Goal: Task Accomplishment & Management: Manage account settings

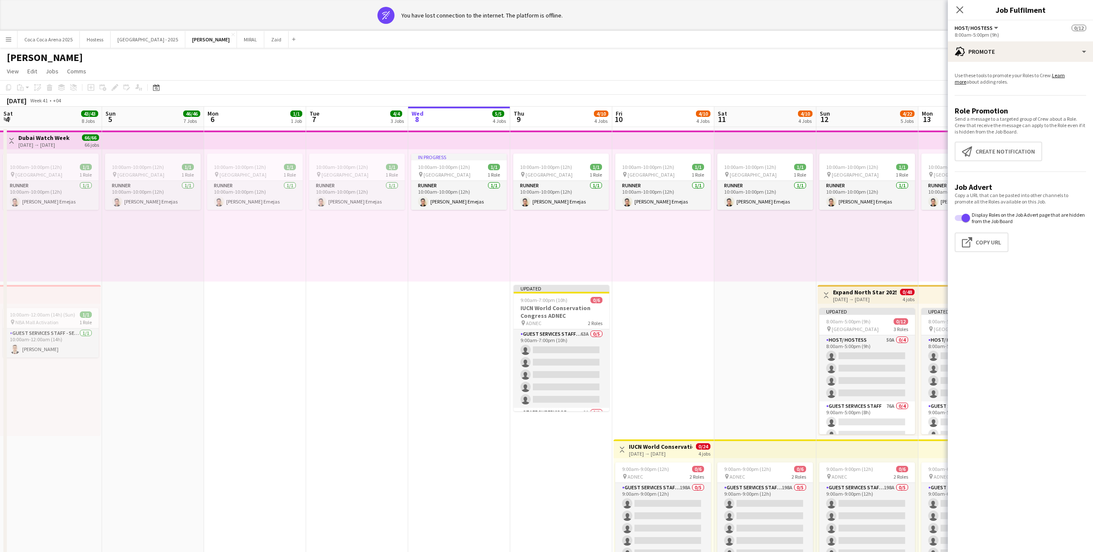
scroll to position [0, 204]
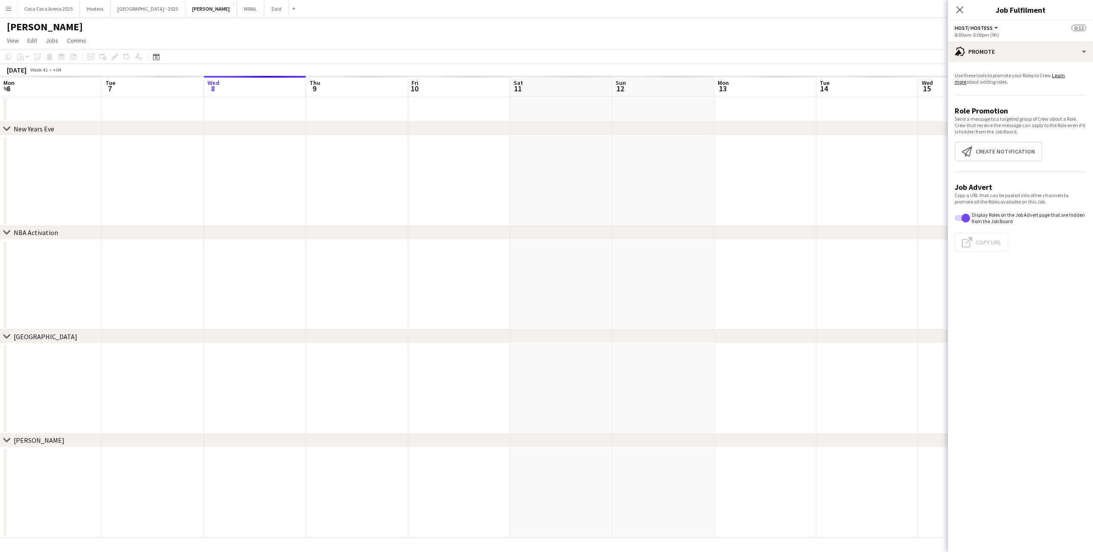
click at [625, 289] on app-date-cell at bounding box center [663, 285] width 102 height 91
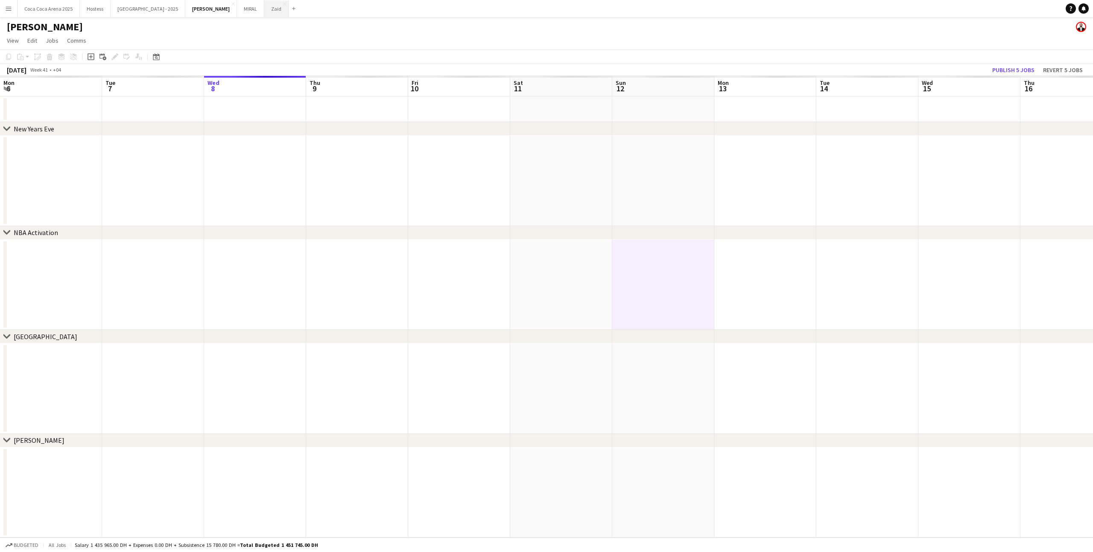
click at [264, 9] on button "Zaid Close" at bounding box center [276, 8] width 24 height 17
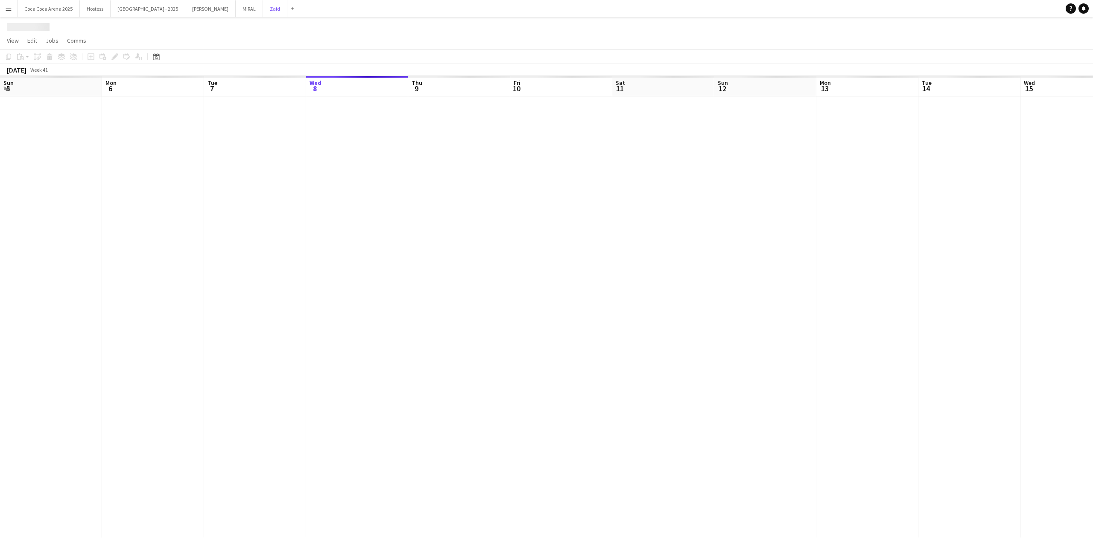
scroll to position [0, 204]
click at [185, 16] on button "[PERSON_NAME]" at bounding box center [210, 8] width 50 height 17
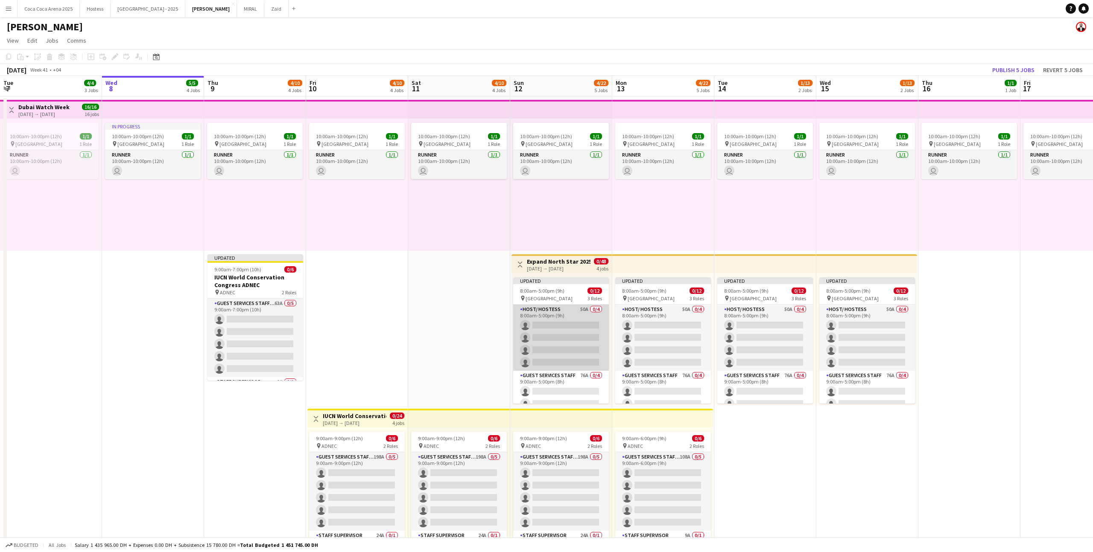
click at [575, 337] on app-card-role "Host/ Hostess 50A 0/4 8:00am-5:00pm (9h) single-neutral-actions single-neutral-…" at bounding box center [561, 338] width 96 height 66
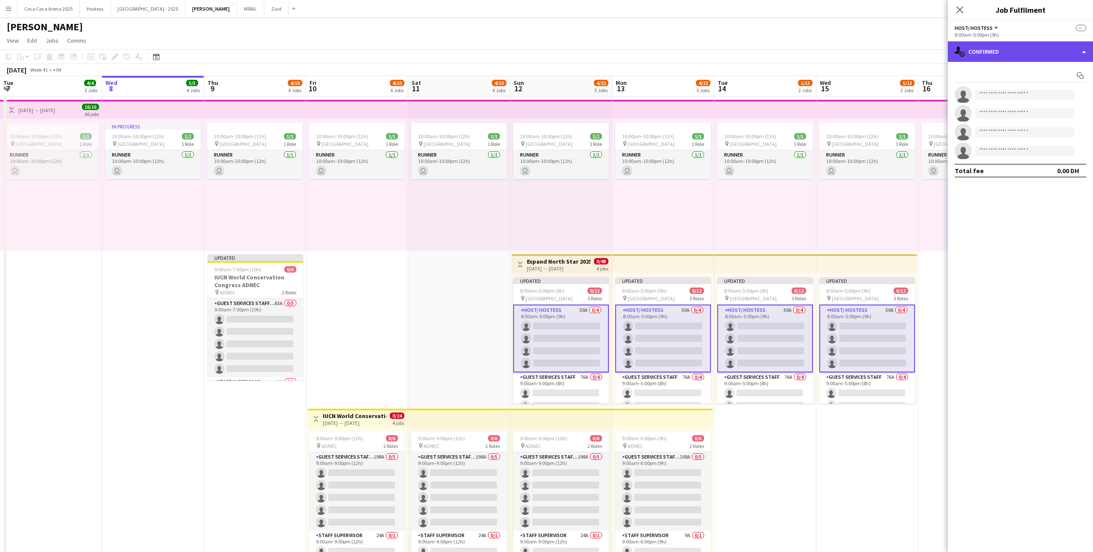
click at [999, 53] on div "single-neutral-actions-check-2 Confirmed" at bounding box center [1020, 51] width 145 height 20
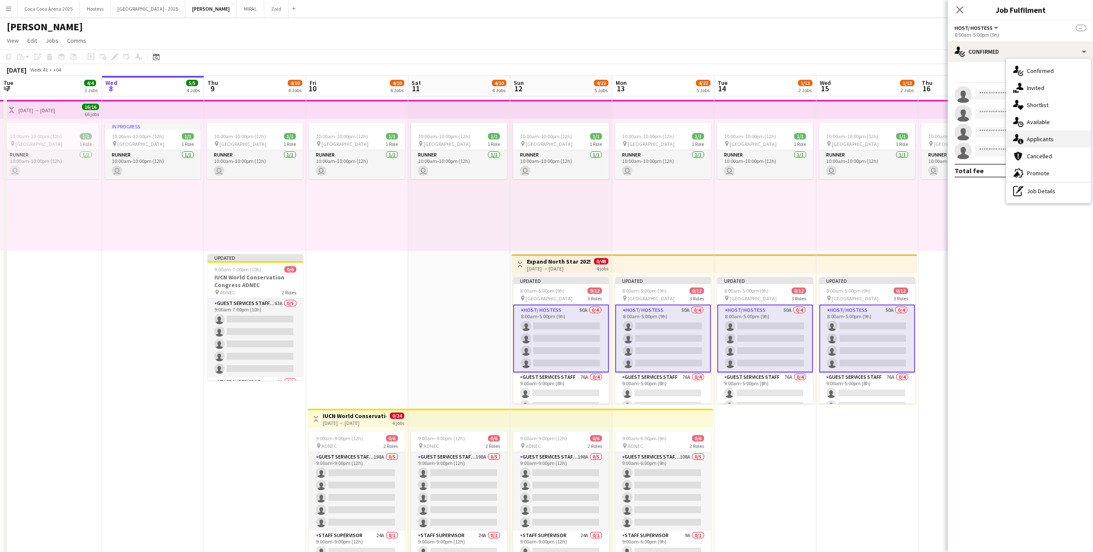
click at [1045, 145] on div "single-neutral-actions-information Applicants" at bounding box center [1048, 139] width 85 height 17
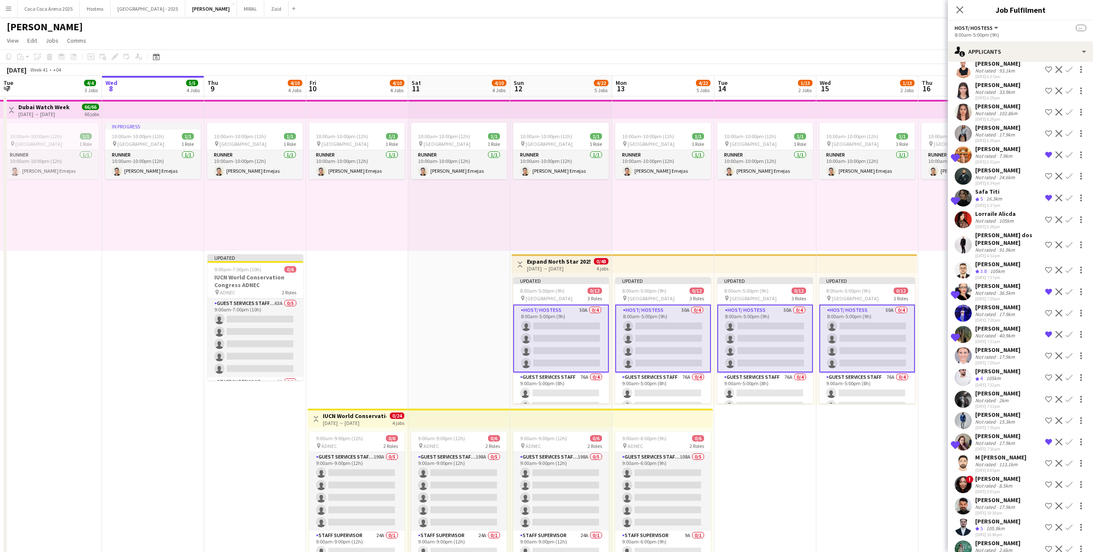
scroll to position [652, 0]
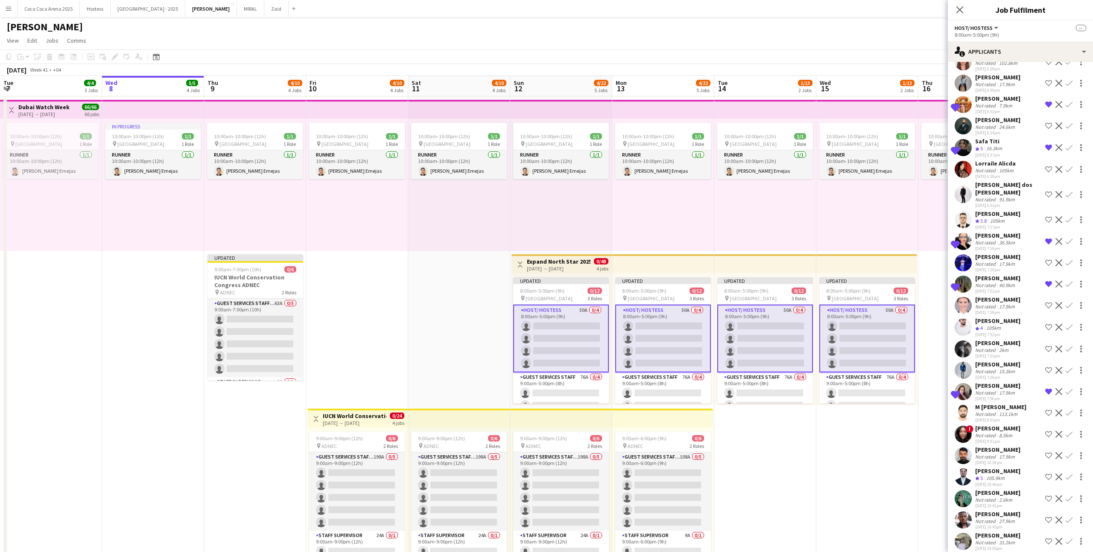
click at [1008, 489] on div "[PERSON_NAME]" at bounding box center [997, 493] width 45 height 8
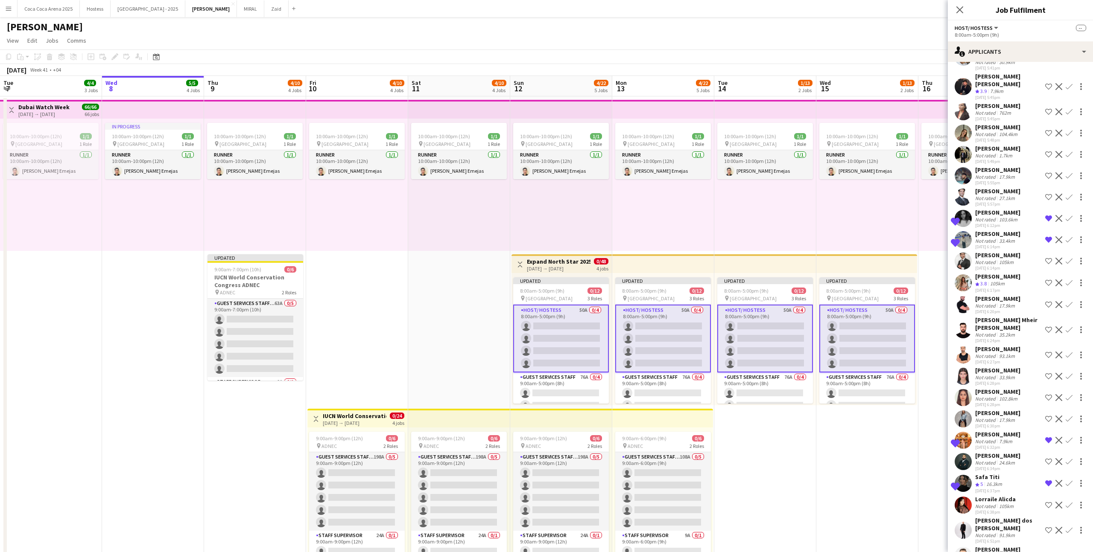
scroll to position [316, 0]
click at [1019, 410] on div "Rafah Rafah Not rated 17.9km [DATE] 6:30pm Shortlist crew Decline Confirm" at bounding box center [1020, 420] width 145 height 20
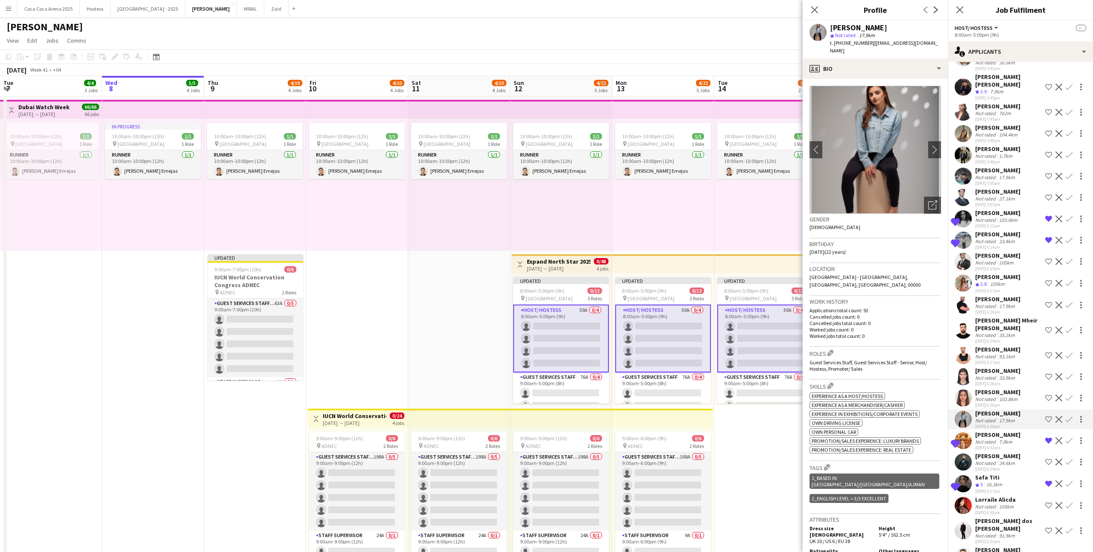
click at [1047, 416] on app-icon "Shortlist crew" at bounding box center [1048, 419] width 7 height 7
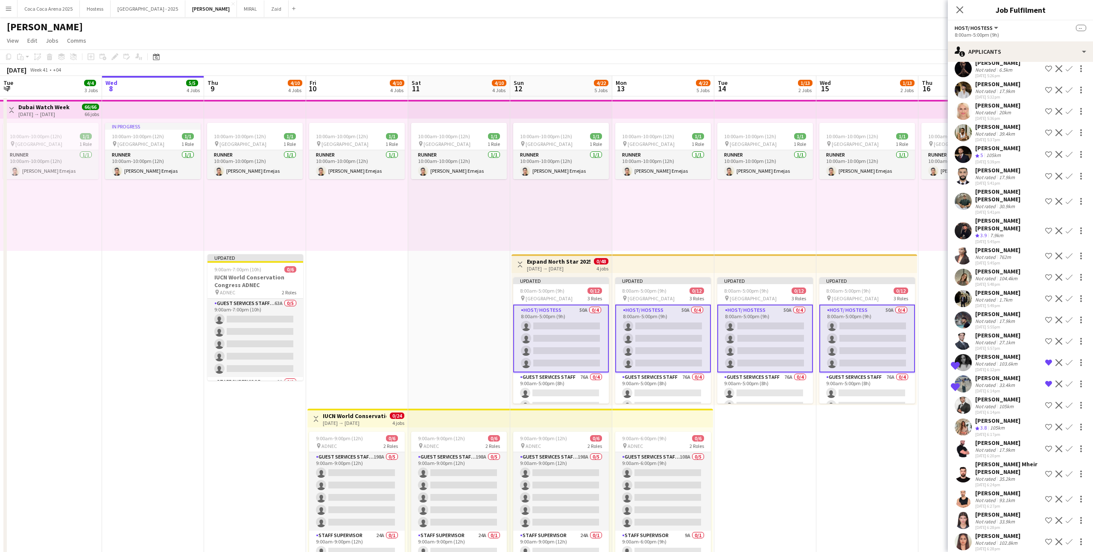
scroll to position [164, 0]
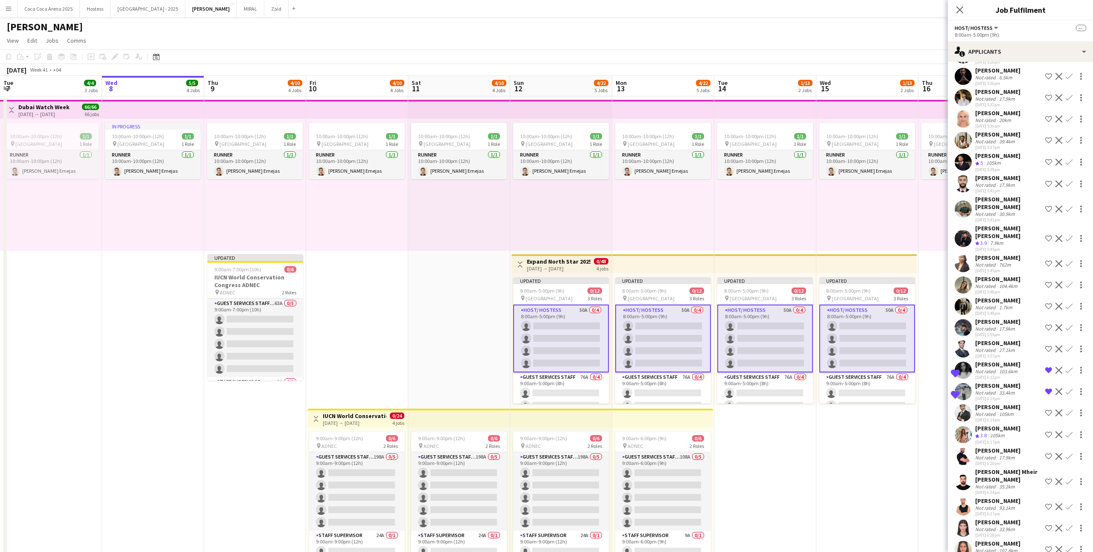
click at [1020, 283] on div "Not rated 104.4km" at bounding box center [997, 286] width 45 height 6
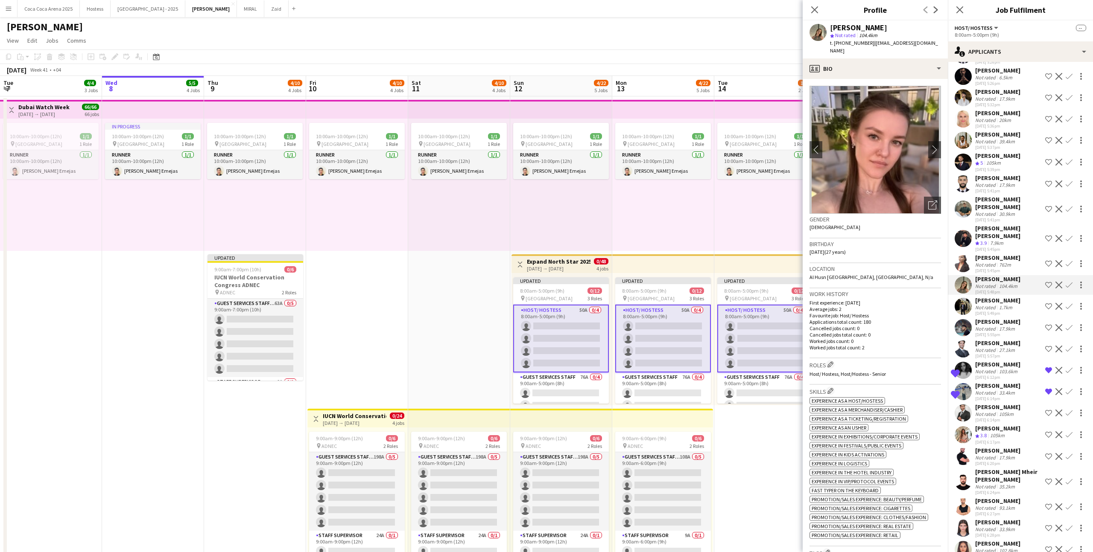
scroll to position [136, 0]
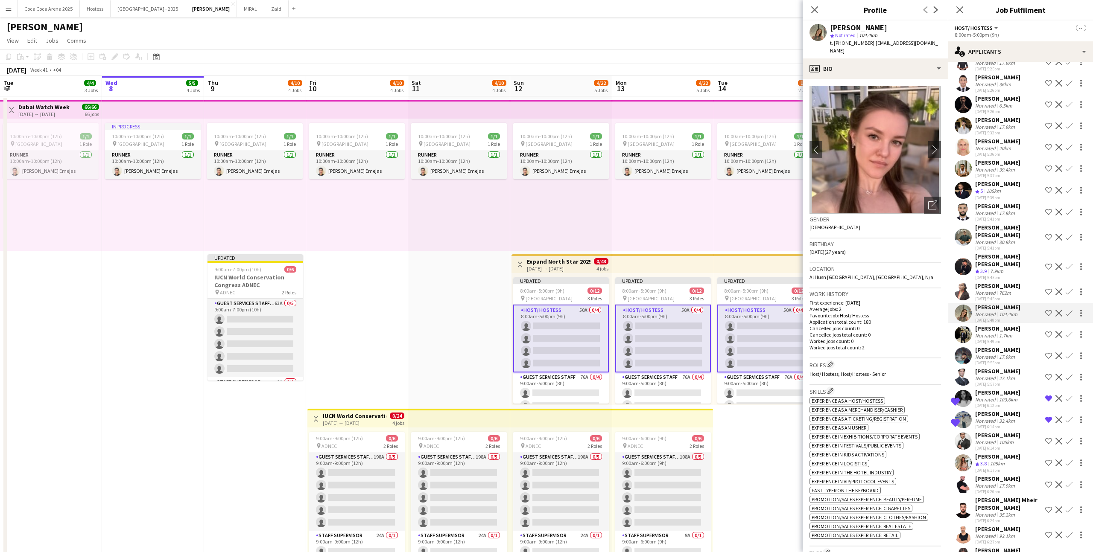
click at [1006, 282] on div "[PERSON_NAME]" at bounding box center [997, 286] width 45 height 8
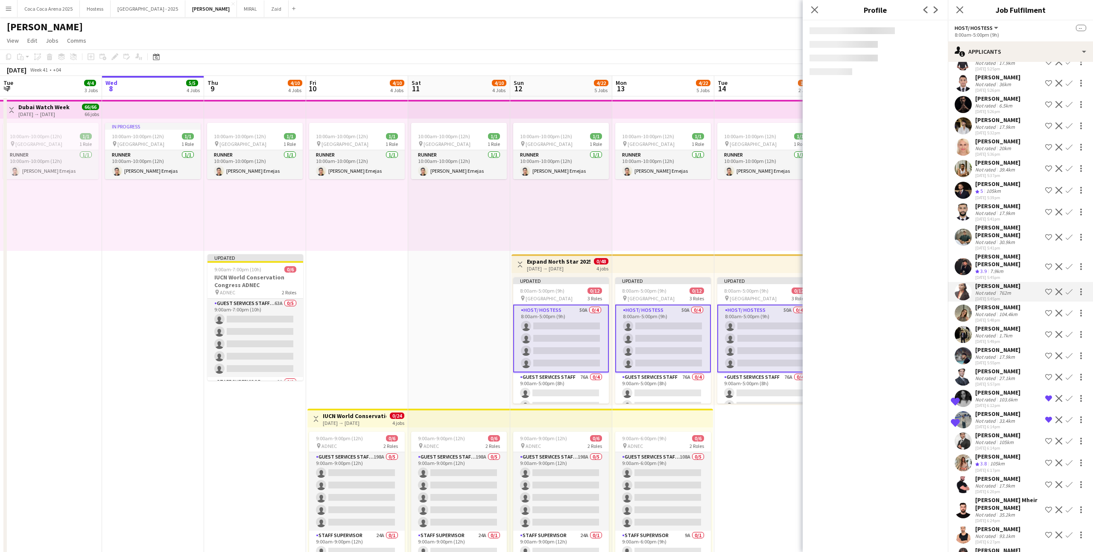
click at [1050, 289] on app-icon "Shortlist crew" at bounding box center [1048, 292] width 7 height 7
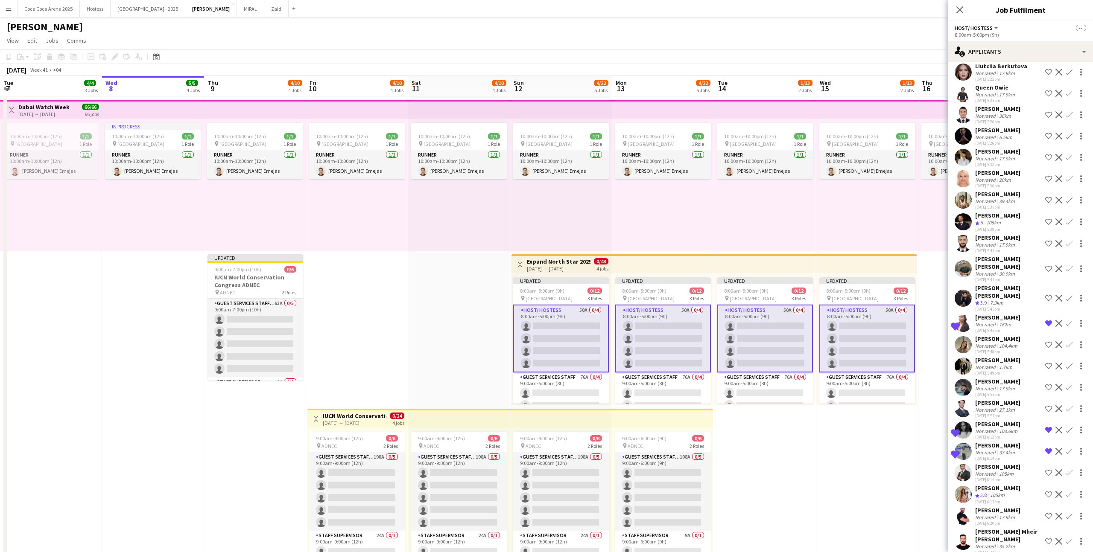
scroll to position [102, 0]
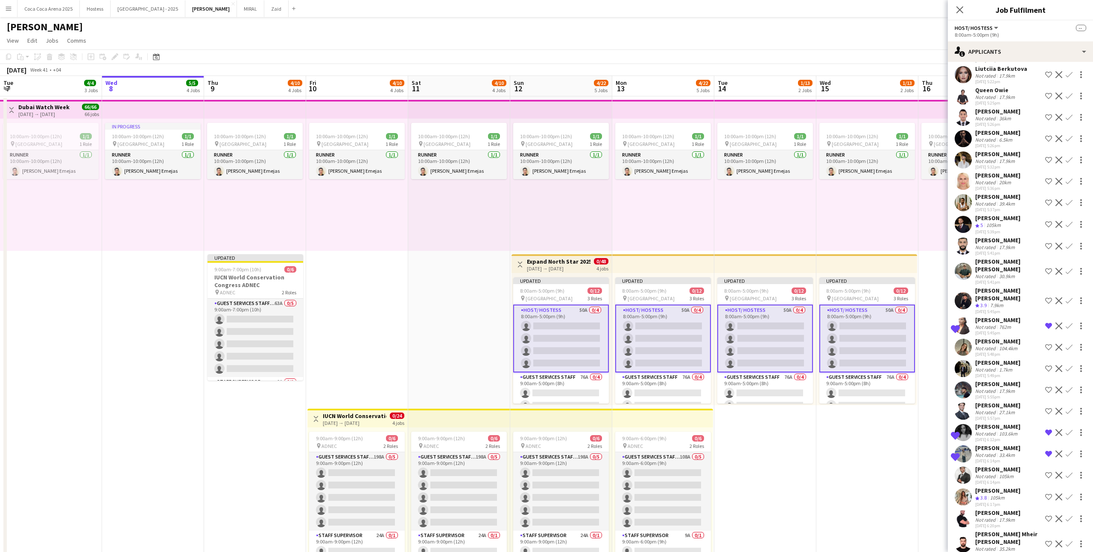
click at [1000, 316] on div "[PERSON_NAME]" at bounding box center [997, 320] width 45 height 8
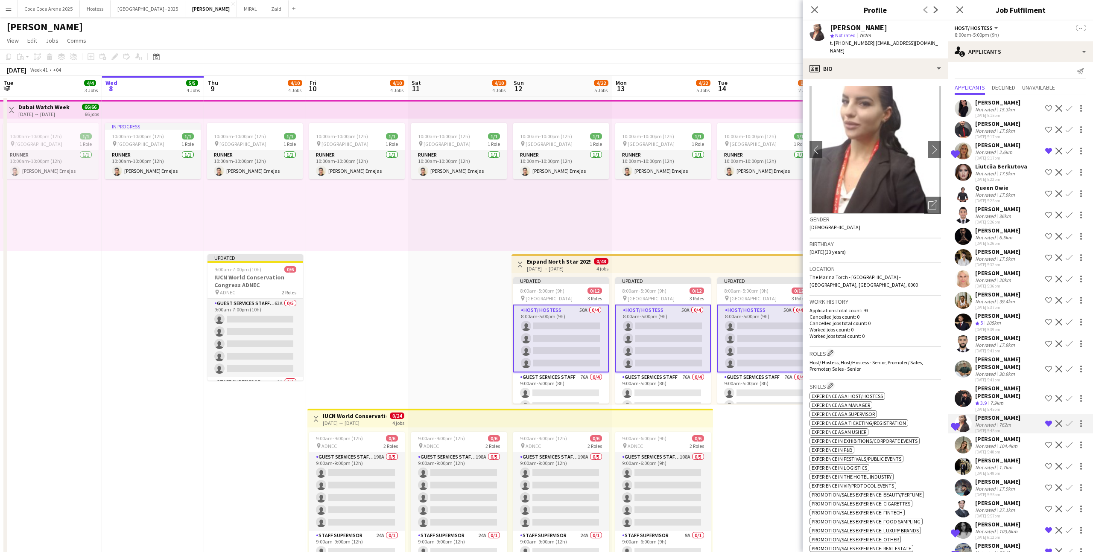
scroll to position [0, 0]
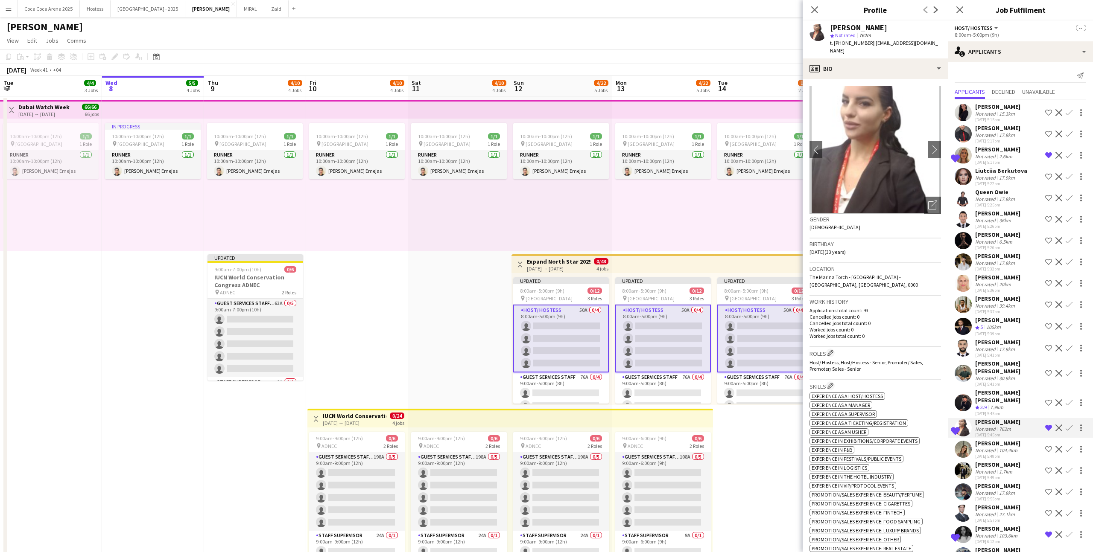
click at [1013, 171] on div "Liutciia Berkutova" at bounding box center [1001, 171] width 52 height 8
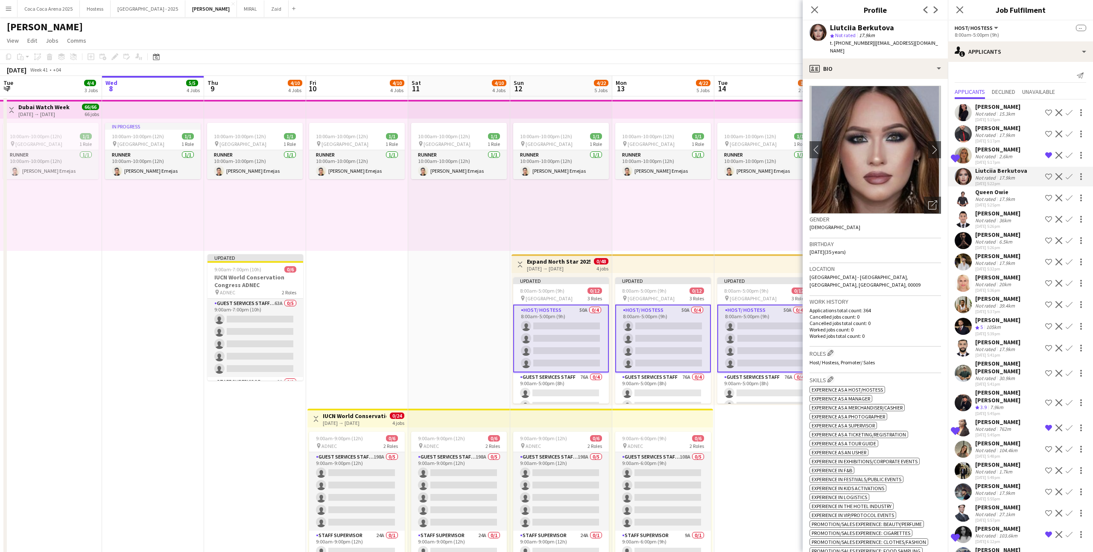
click at [1007, 283] on div "20km" at bounding box center [1004, 284] width 15 height 6
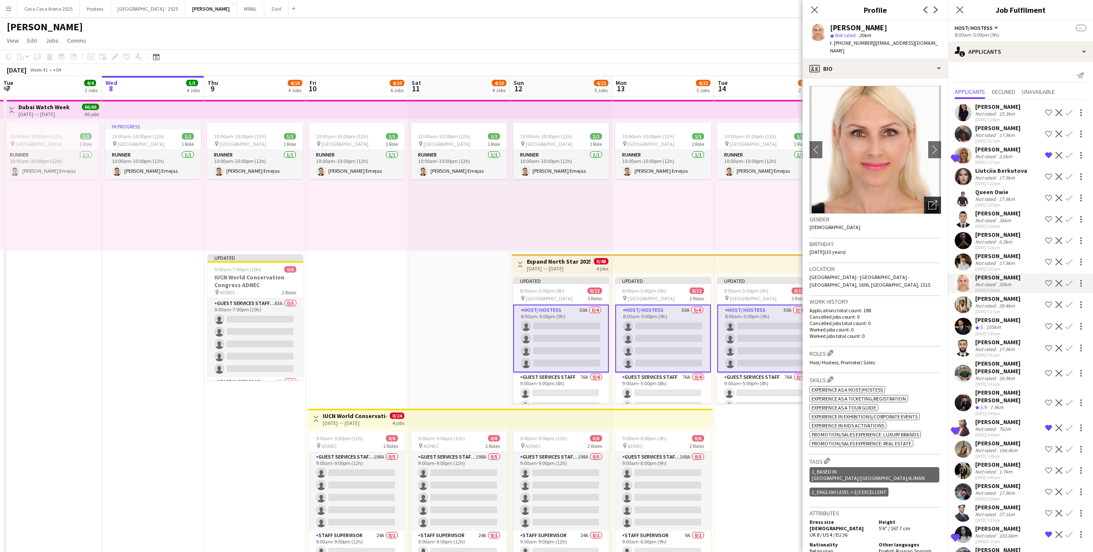
click at [937, 201] on icon "Open photos pop-in" at bounding box center [932, 205] width 9 height 9
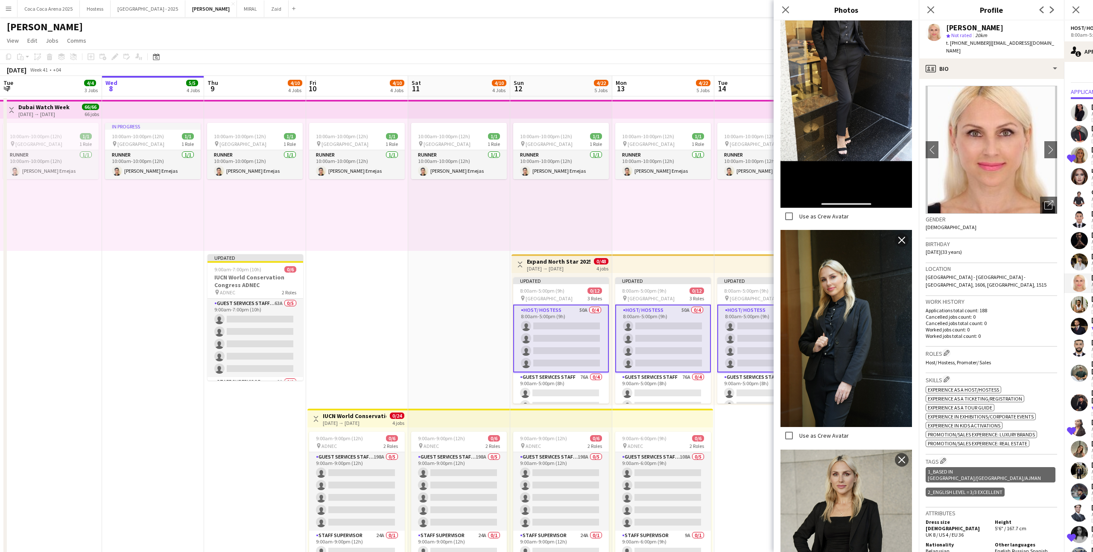
scroll to position [289, 0]
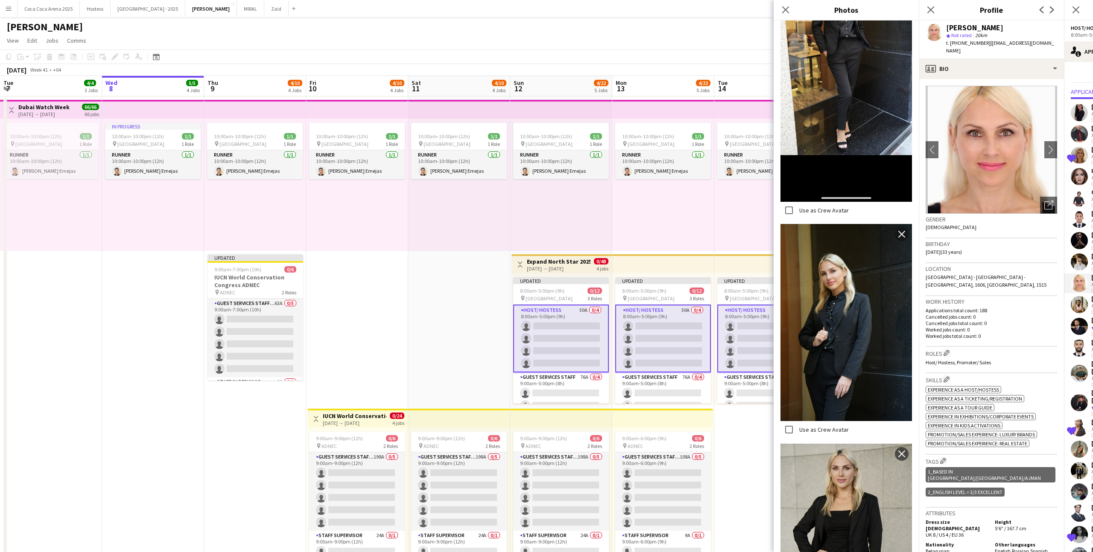
click at [827, 426] on label "Use as Crew Avatar" at bounding box center [822, 430] width 51 height 8
click at [1040, 349] on h3 "Roles Edit crew company roles" at bounding box center [991, 353] width 131 height 9
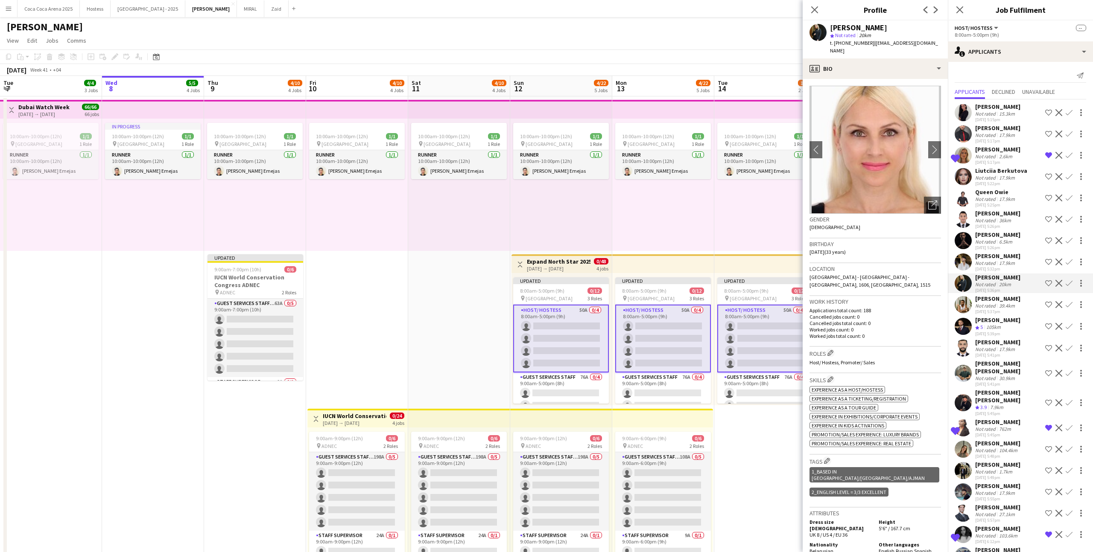
click at [1046, 284] on app-icon "Shortlist crew" at bounding box center [1048, 283] width 7 height 7
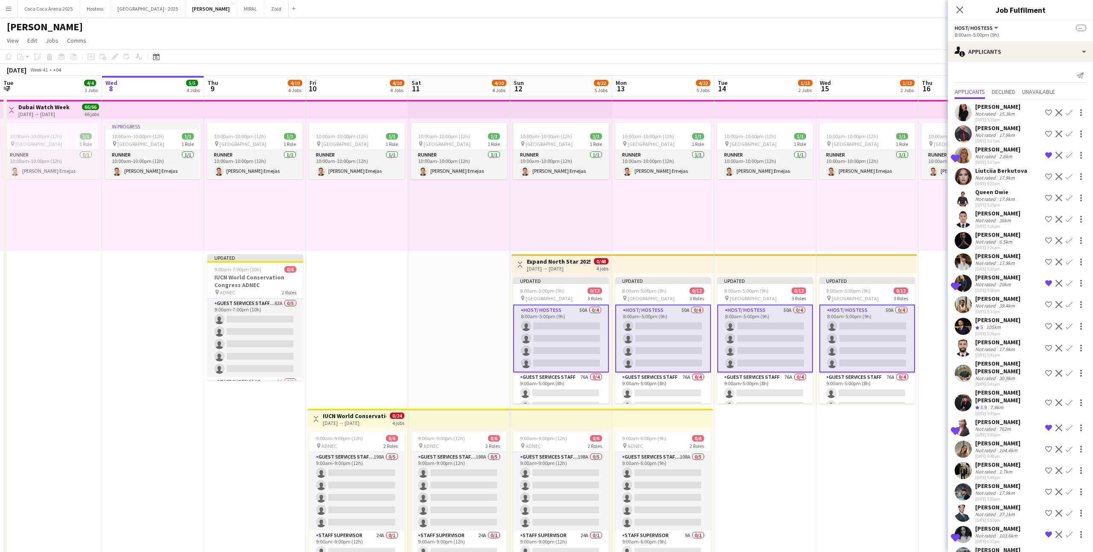
click at [1040, 54] on div "single-neutral-actions-information Applicants" at bounding box center [1020, 51] width 145 height 20
click at [1047, 107] on span "Shortlist" at bounding box center [1038, 105] width 22 height 8
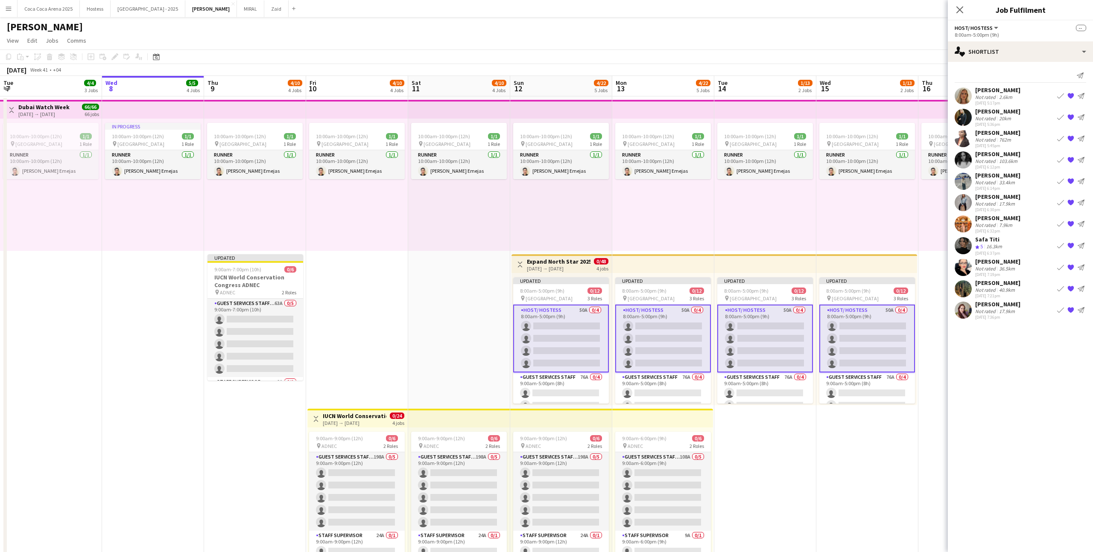
click at [937, 345] on app-date-cell "10:00am-10:00pm (12h) 1/1 pin Dubai 1 Role Runner [DATE] 10:00am-10:00pm (12h) …" at bounding box center [969, 329] width 102 height 467
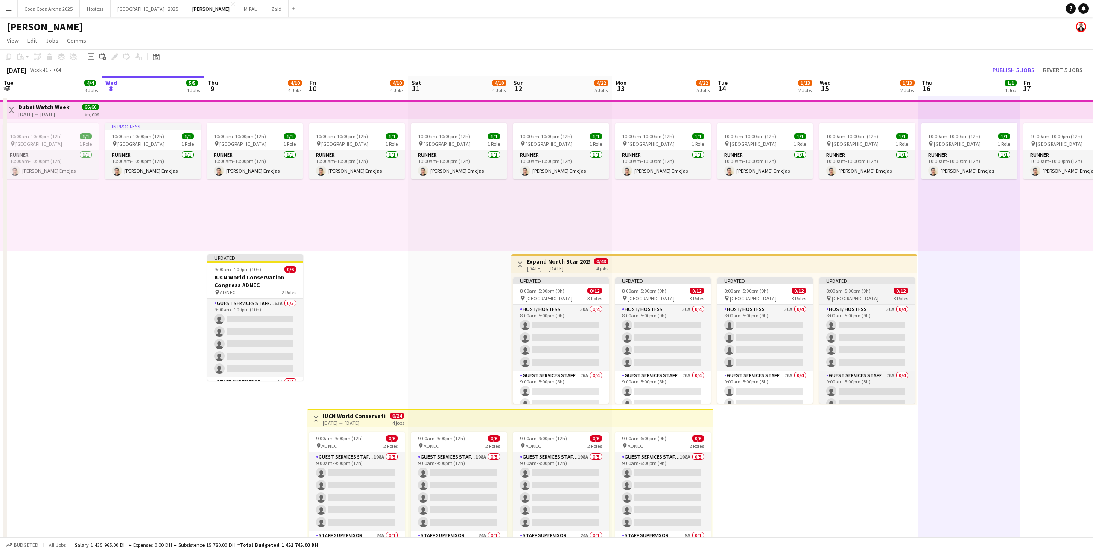
click at [888, 296] on div "pin [GEOGRAPHIC_DATA] 3 Roles" at bounding box center [867, 298] width 96 height 7
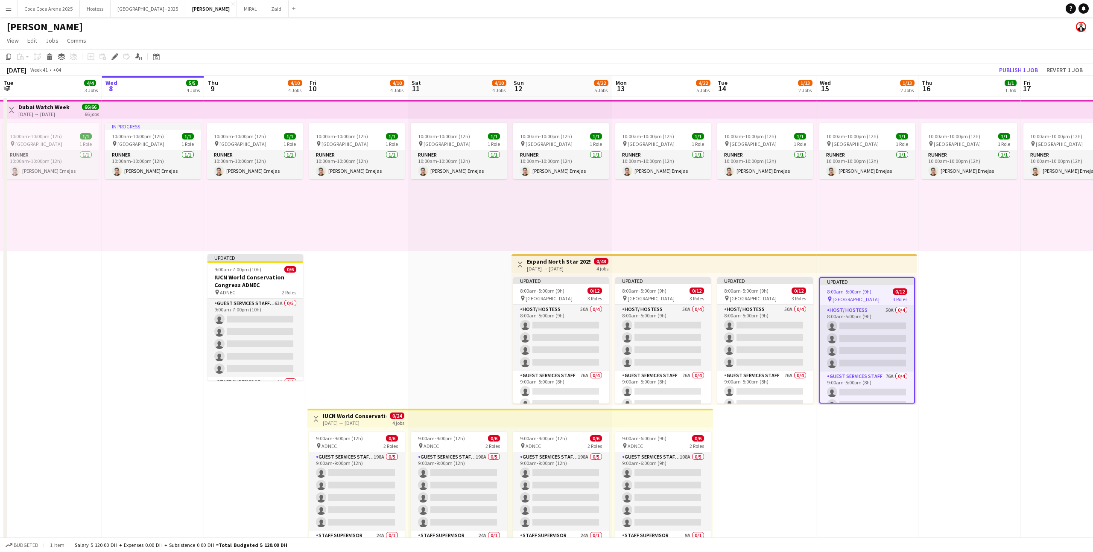
click at [990, 235] on div "10:00am-10:00pm (12h) 1/1 pin Dubai 1 Role Runner [DATE] 10:00am-10:00pm (12h) …" at bounding box center [969, 185] width 102 height 132
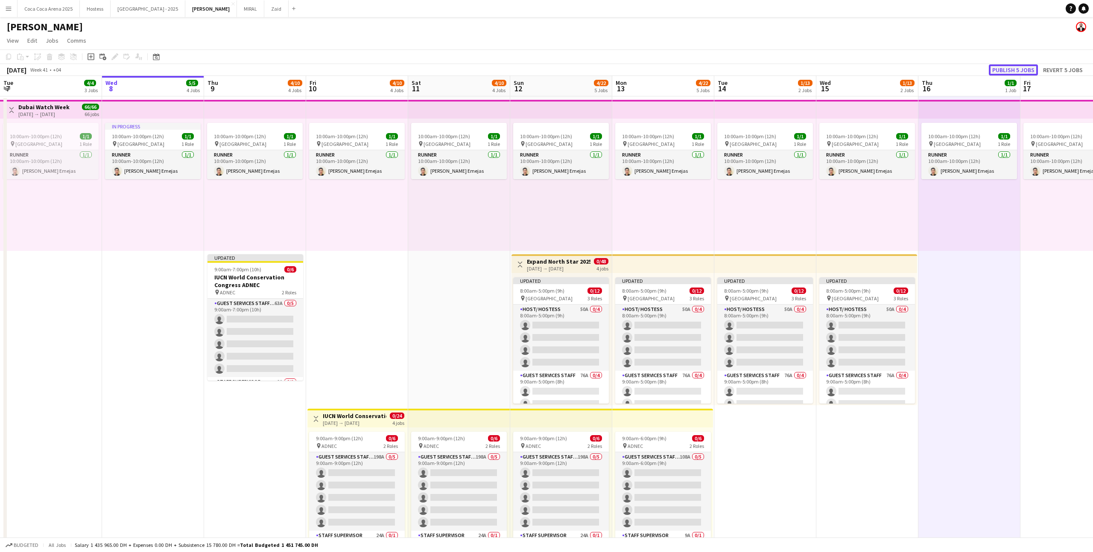
click at [1019, 67] on button "Publish 5 jobs" at bounding box center [1013, 69] width 49 height 11
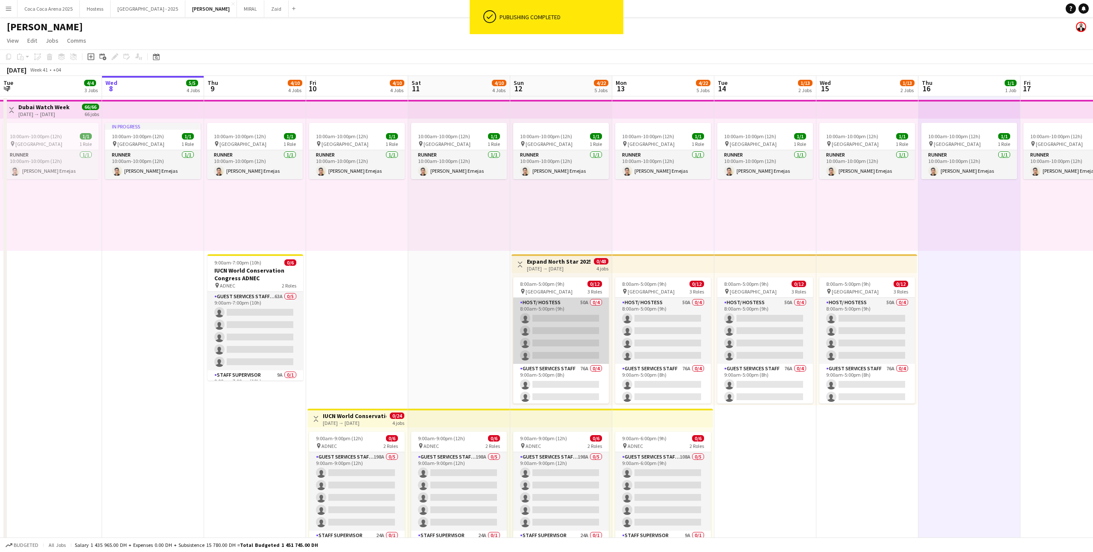
click at [576, 353] on app-card-role "Host/ Hostess 50A 0/4 8:00am-5:00pm (9h) single-neutral-actions single-neutral-…" at bounding box center [561, 331] width 96 height 66
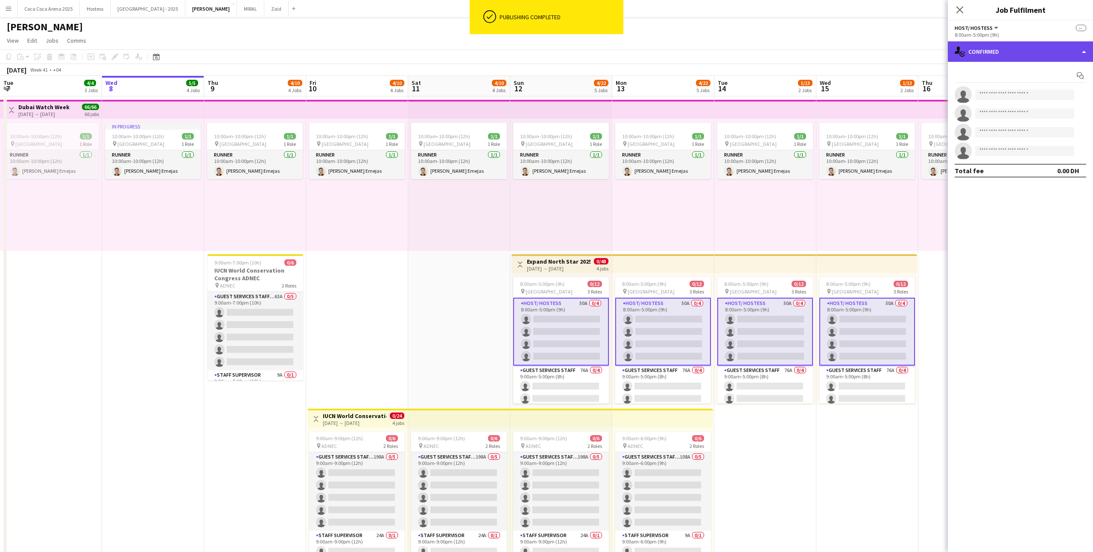
click at [1016, 47] on div "single-neutral-actions-check-2 Confirmed" at bounding box center [1020, 51] width 145 height 20
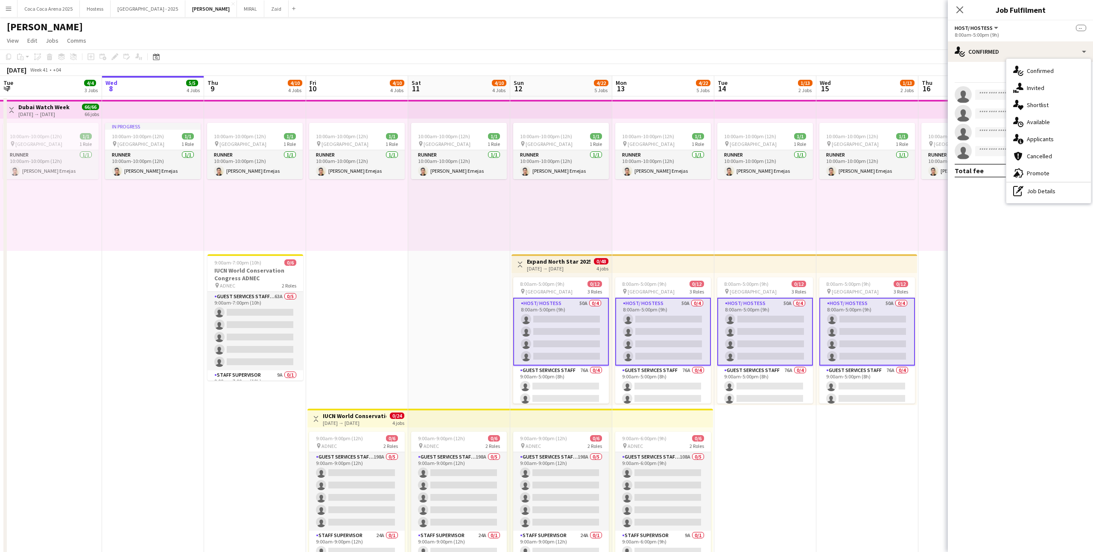
click at [1043, 109] on div "single-neutral-actions-heart Shortlist" at bounding box center [1048, 104] width 85 height 17
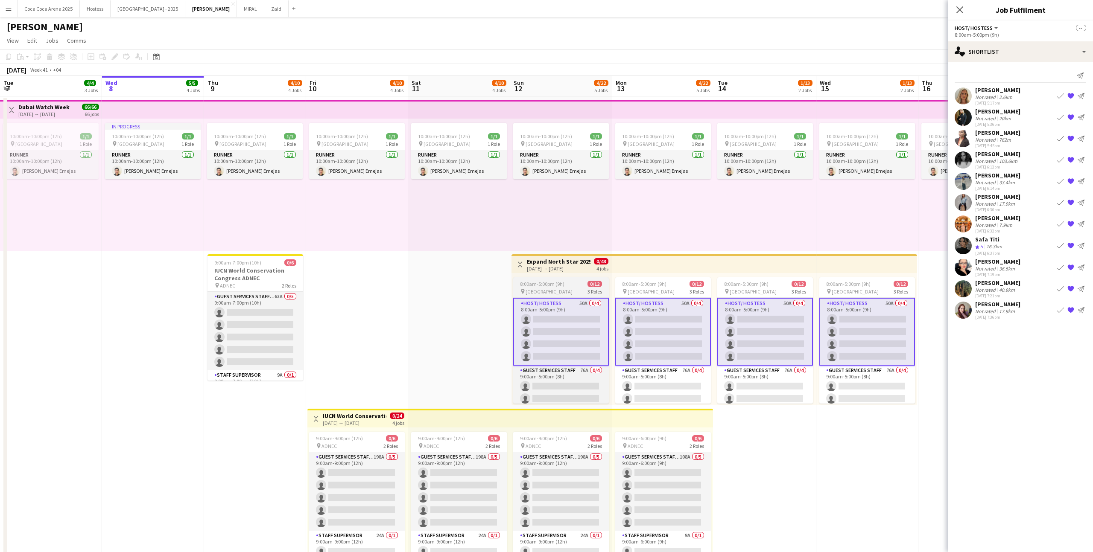
click at [573, 306] on app-card-role "Host/ Hostess 50A 0/4 8:00am-5:00pm (9h) single-neutral-actions single-neutral-…" at bounding box center [561, 332] width 96 height 68
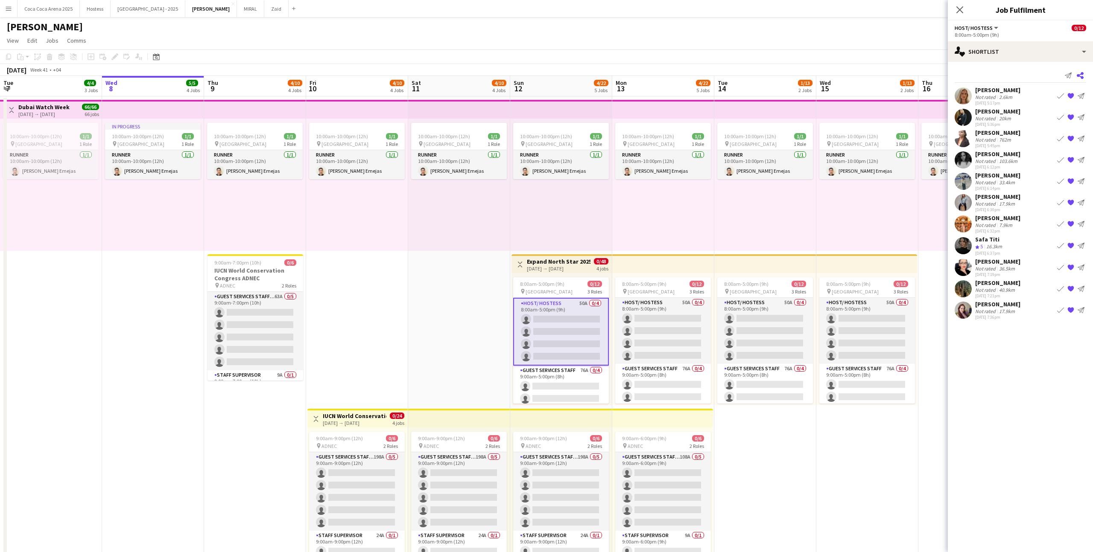
click at [1083, 75] on icon "Share" at bounding box center [1080, 75] width 7 height 7
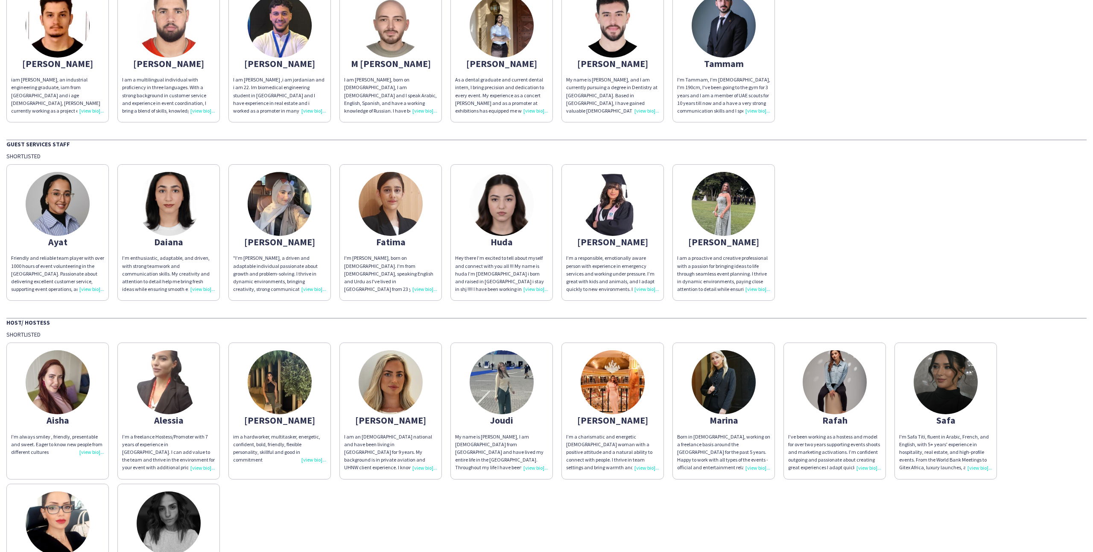
scroll to position [138, 0]
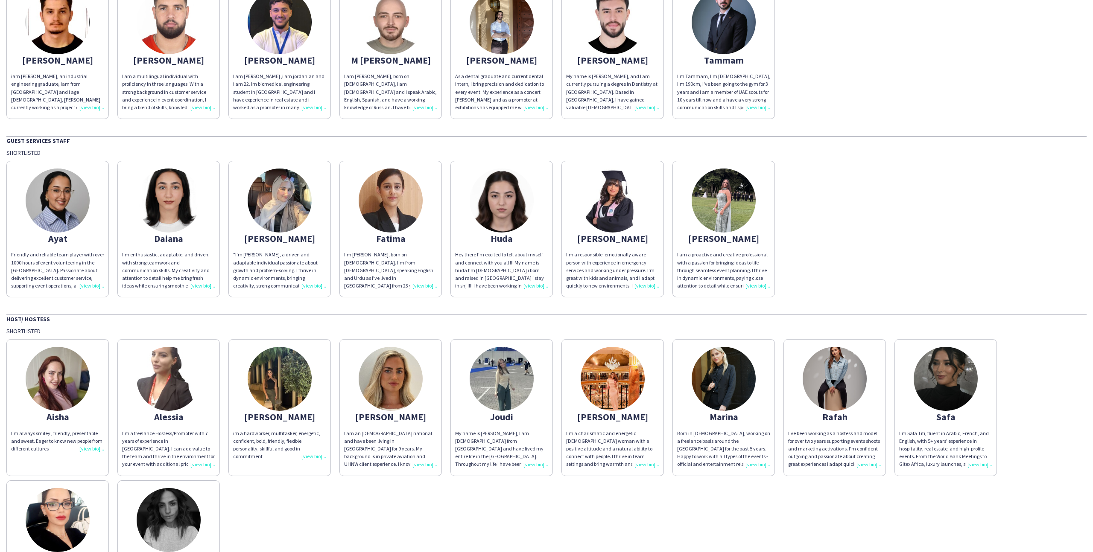
click at [730, 238] on div "[PERSON_NAME]" at bounding box center [723, 239] width 93 height 8
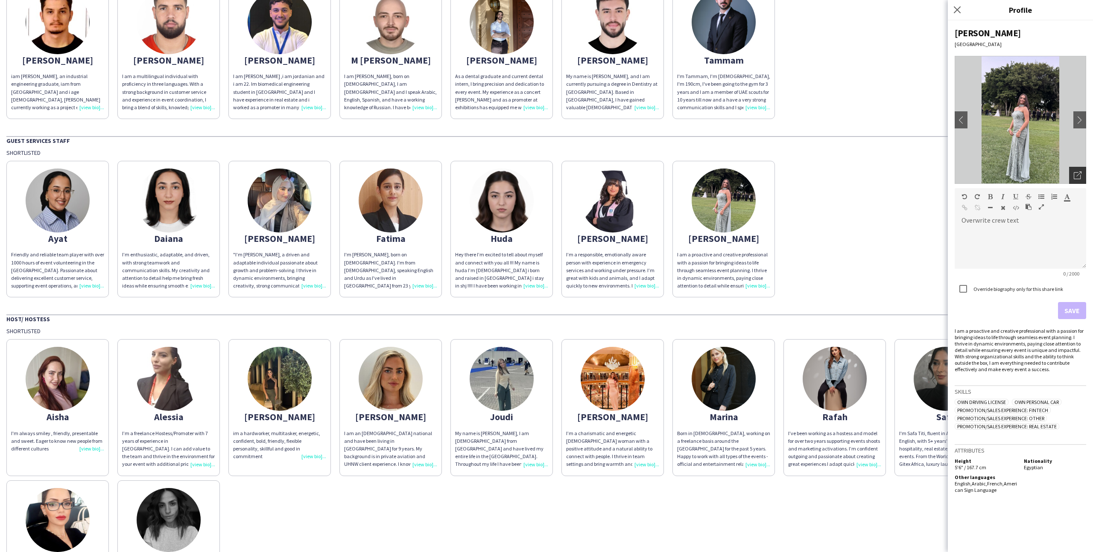
click at [1084, 170] on div "Open photos pop-in" at bounding box center [1077, 175] width 17 height 17
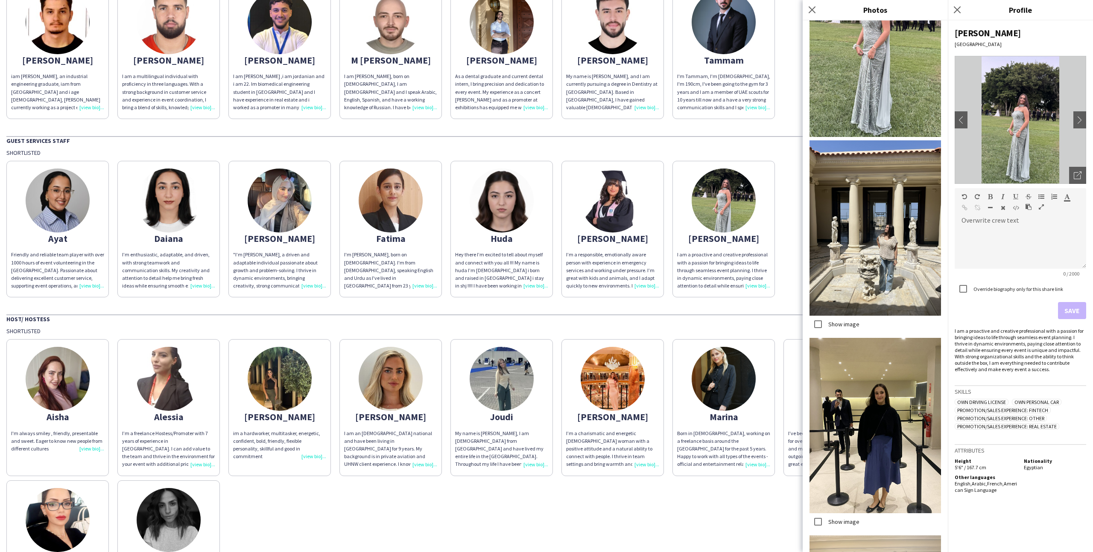
scroll to position [102, 0]
click at [782, 292] on div "Ayat Friendly and reliable team player with over 1000 hours of event volunteeri…" at bounding box center [546, 227] width 1080 height 141
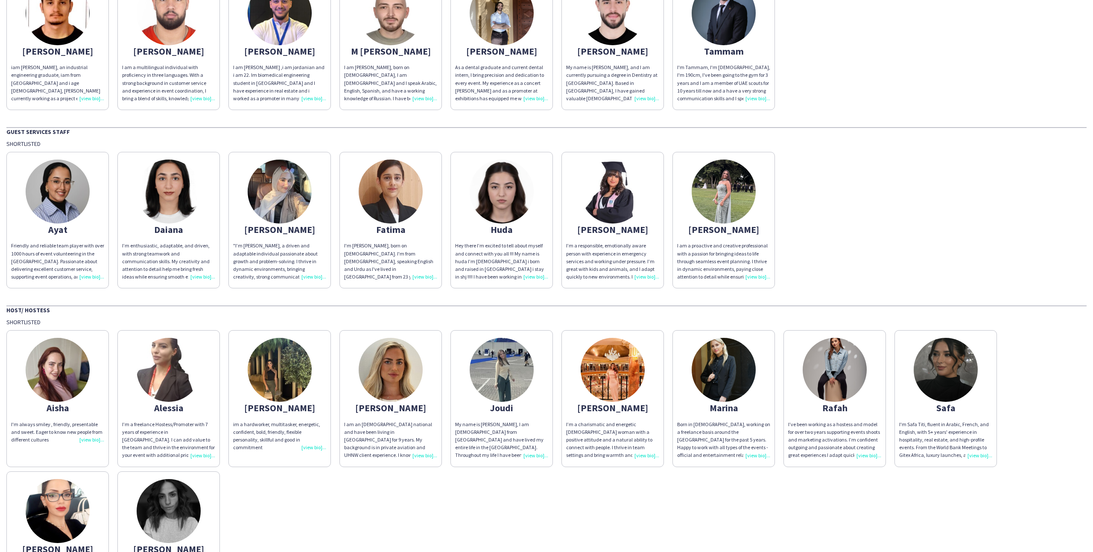
scroll to position [144, 0]
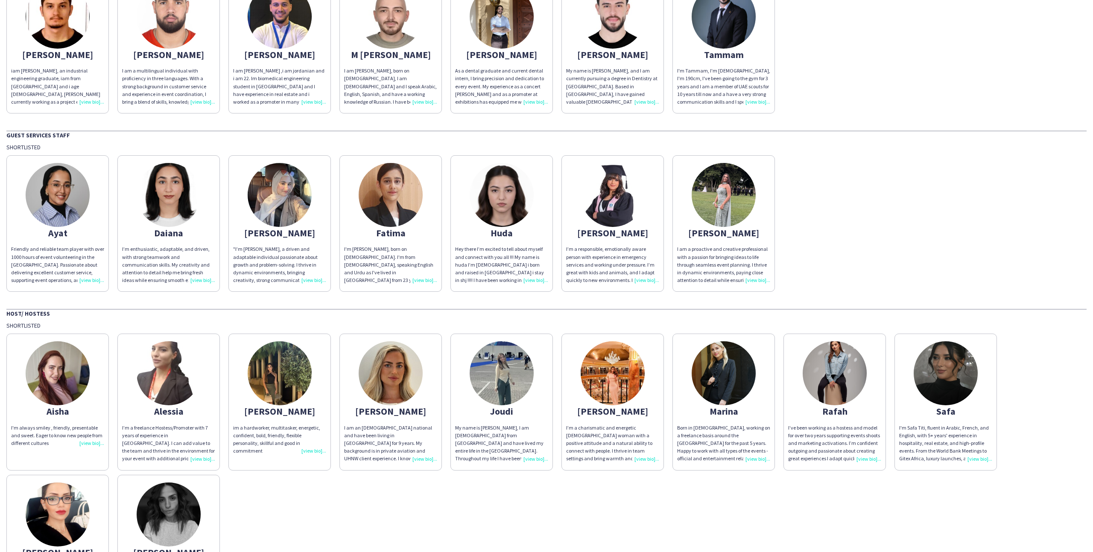
click at [739, 216] on img at bounding box center [724, 195] width 64 height 64
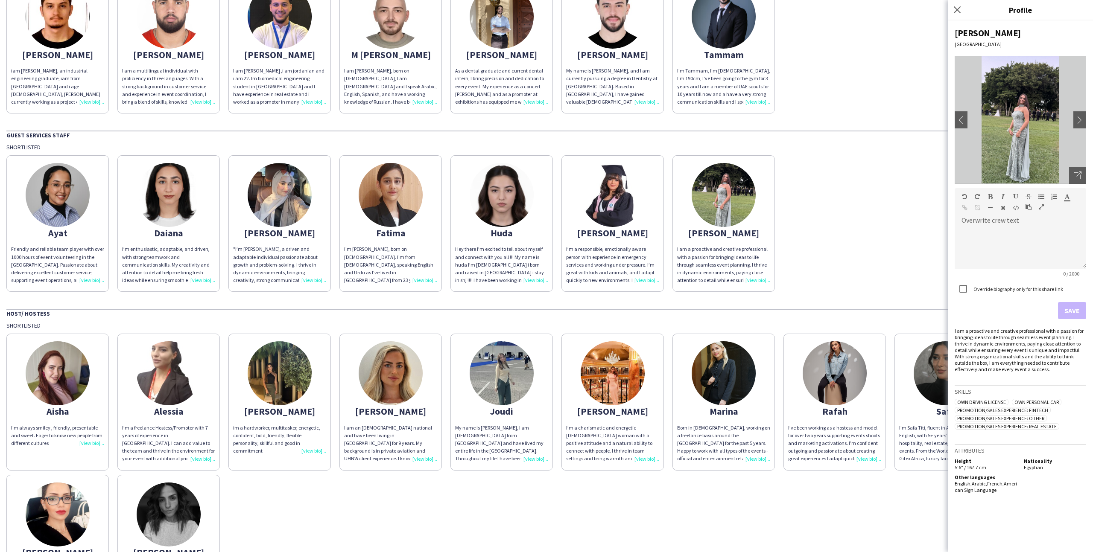
click at [804, 220] on div "Ayat Friendly and reliable team player with over 1000 hours of event volunteeri…" at bounding box center [546, 221] width 1080 height 141
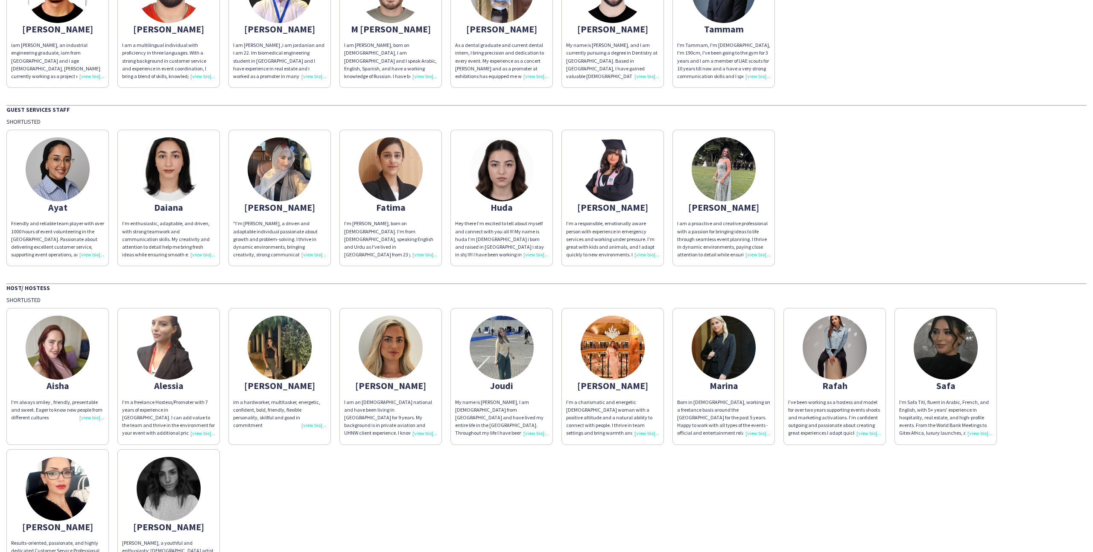
scroll to position [0, 0]
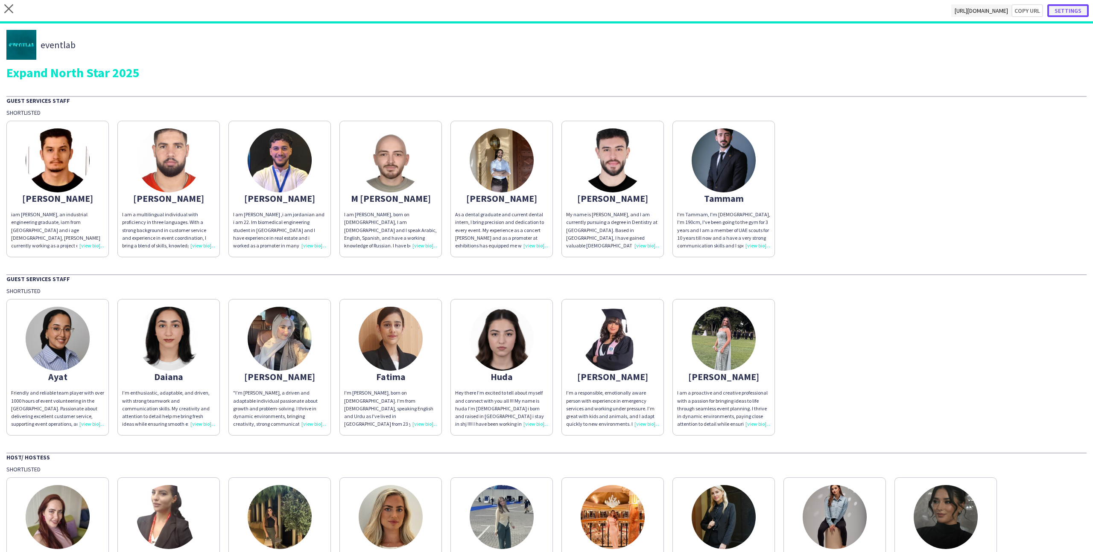
click at [1070, 9] on button "Settings" at bounding box center [1067, 10] width 41 height 13
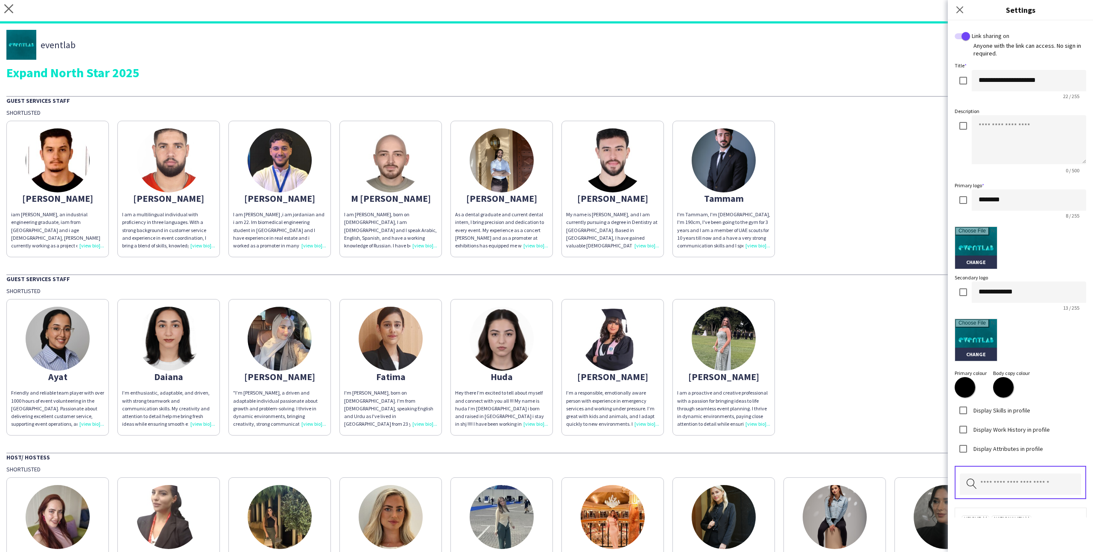
scroll to position [52, 0]
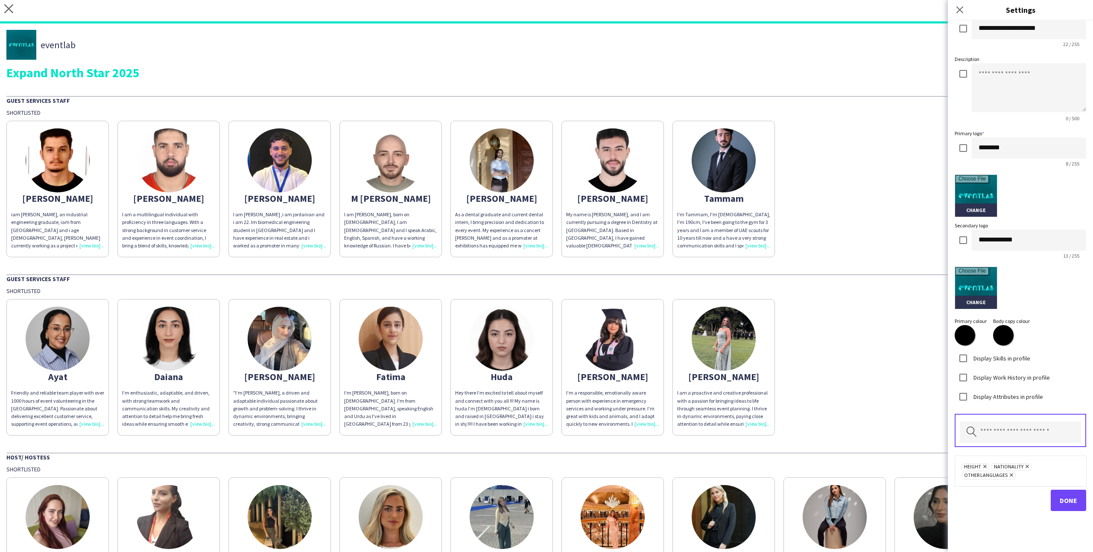
click at [871, 329] on div "Ayat Friendly and reliable team player with over 1000 hours of event volunteeri…" at bounding box center [546, 365] width 1080 height 141
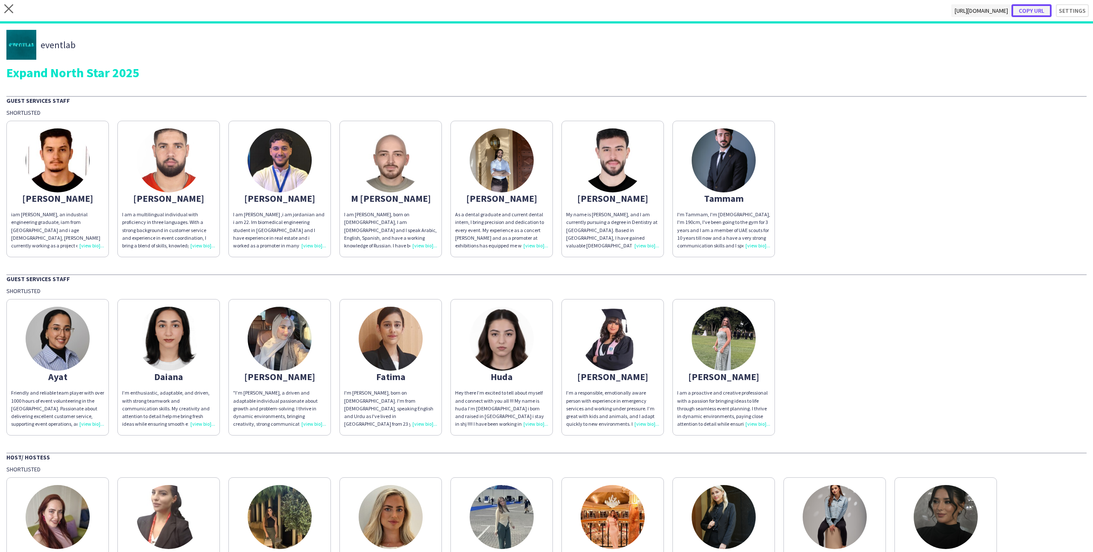
click at [1033, 9] on button "Copy url" at bounding box center [1031, 10] width 40 height 13
type textarea "**********"
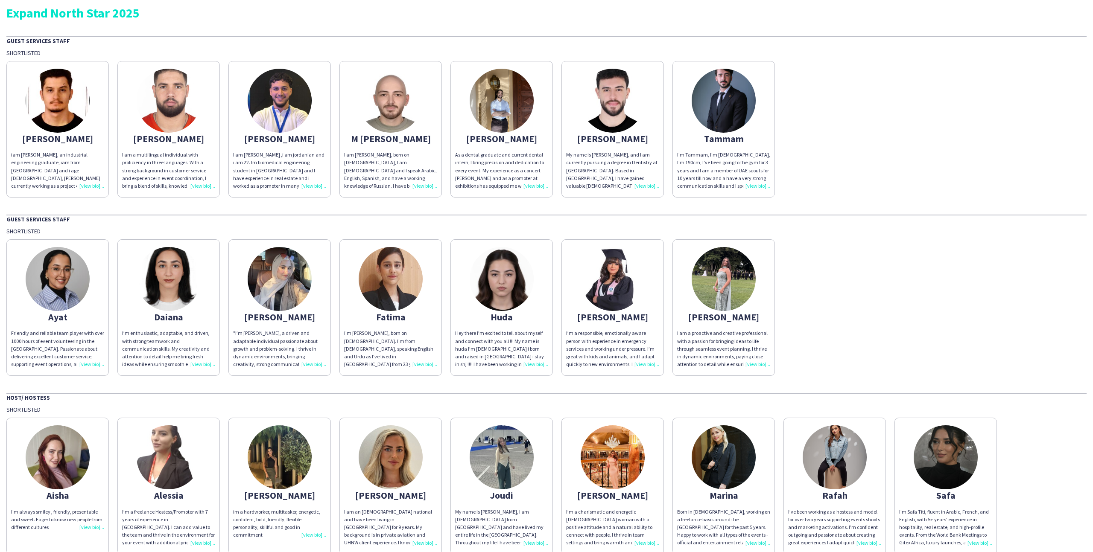
scroll to position [0, 0]
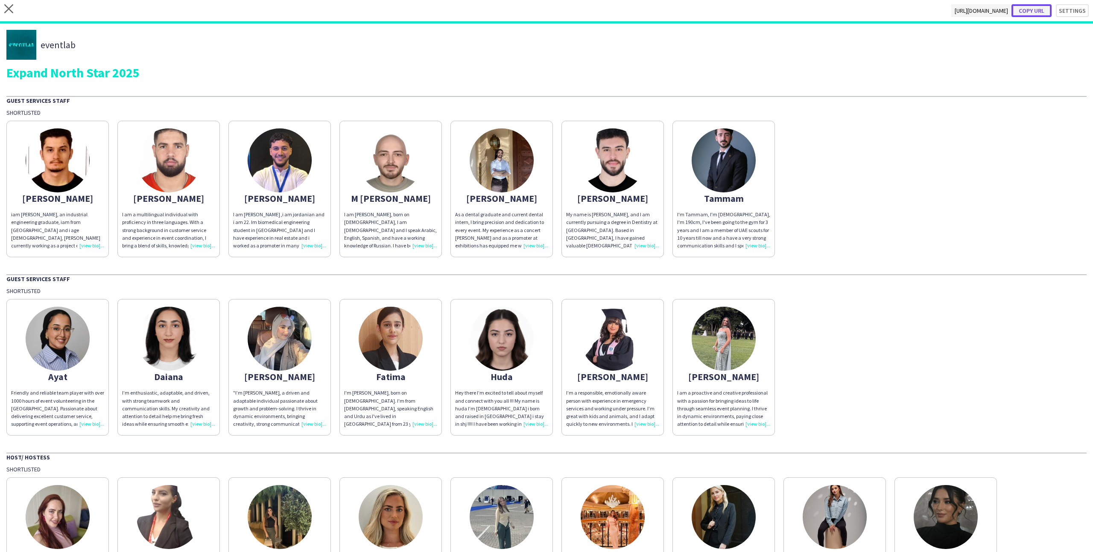
click at [1034, 14] on button "Copy url" at bounding box center [1031, 10] width 40 height 13
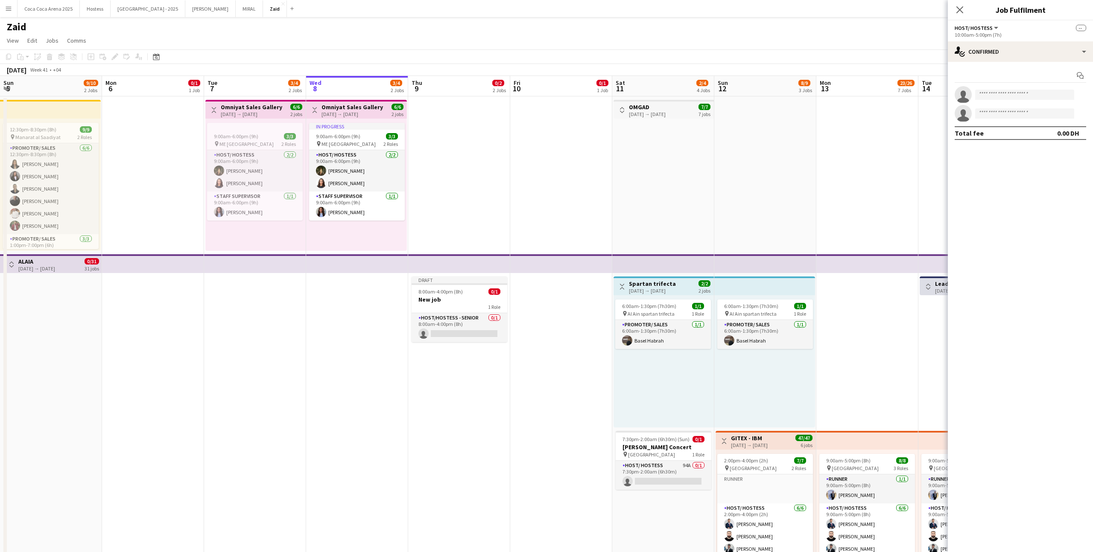
scroll to position [18, 0]
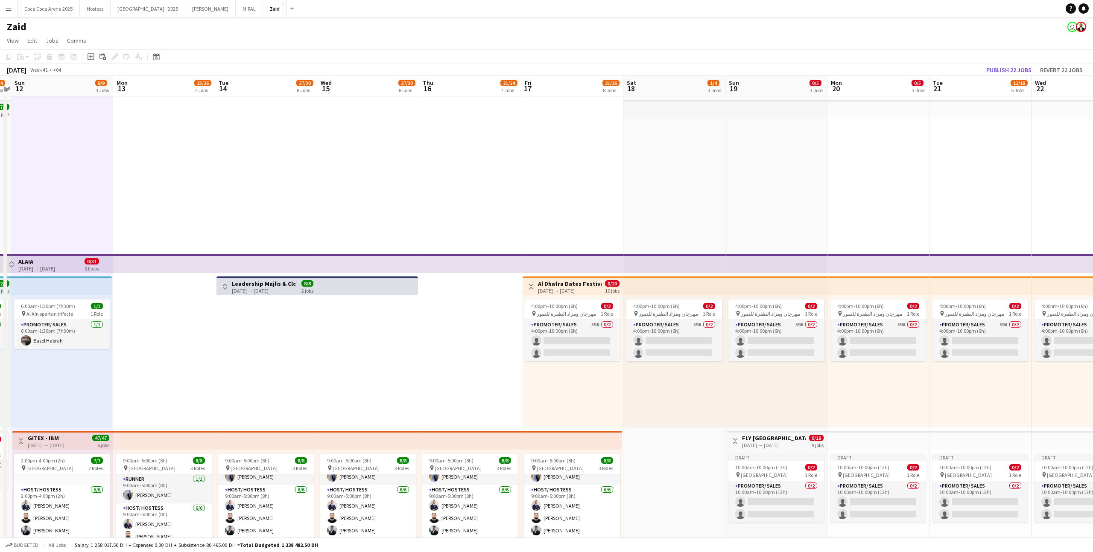
scroll to position [0, 297]
click at [600, 337] on app-card-role "Promoter/ Sales 59A 0/2 4:00pm-10:00pm (6h) single-neutral-actions single-neutr…" at bounding box center [571, 340] width 96 height 41
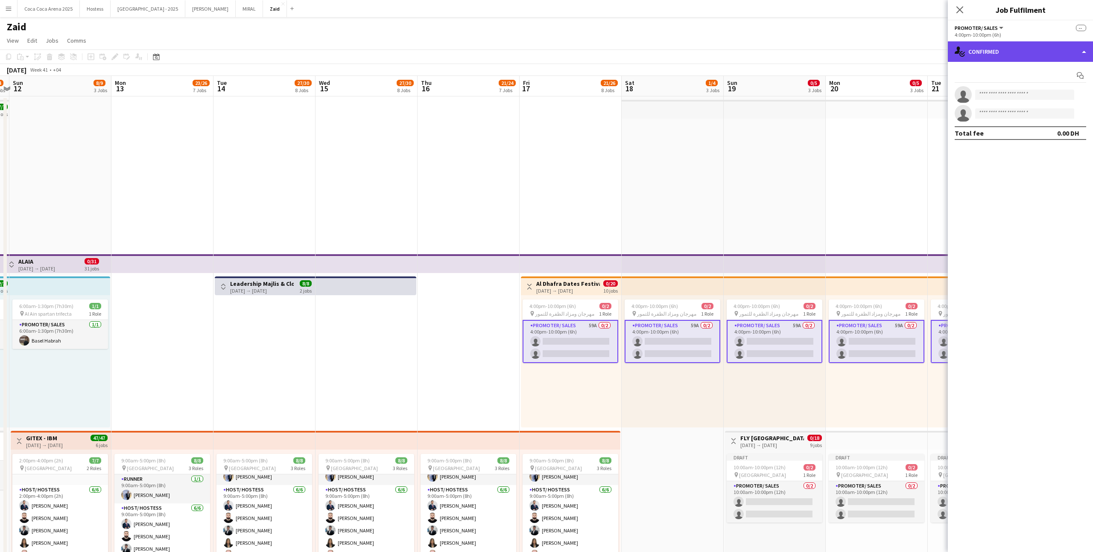
click at [1019, 56] on div "single-neutral-actions-check-2 Confirmed" at bounding box center [1020, 51] width 145 height 20
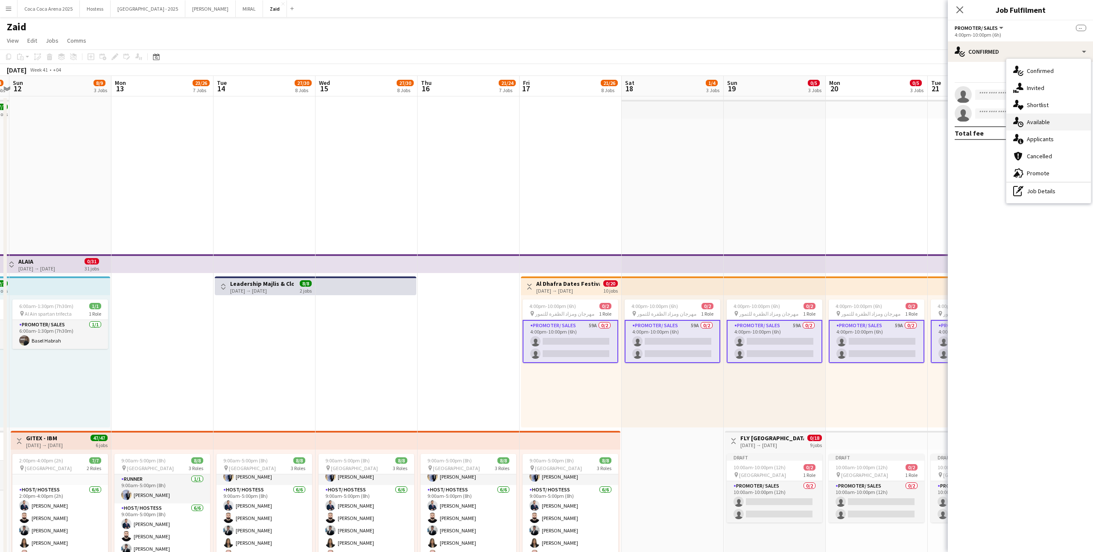
click at [1053, 126] on div "single-neutral-actions-upload Available" at bounding box center [1048, 122] width 85 height 17
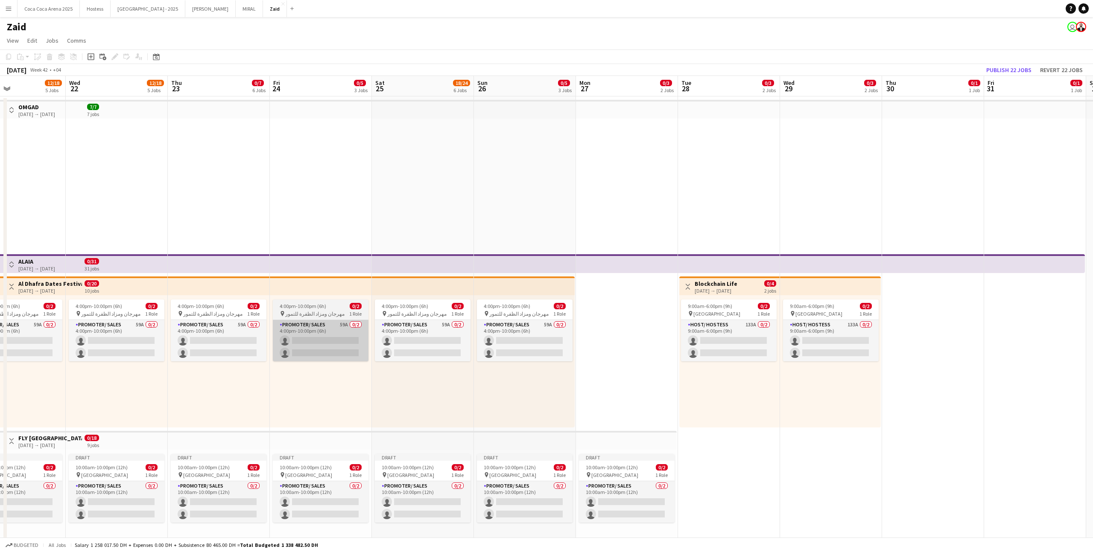
scroll to position [1, 0]
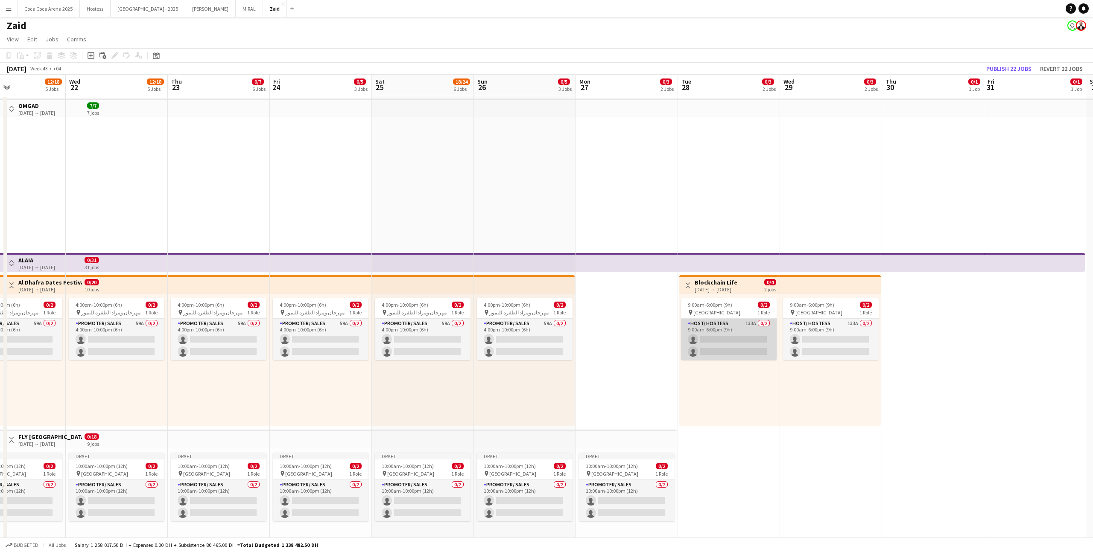
click at [739, 337] on app-card-role "Host/ Hostess 133A 0/2 9:00am-6:00pm (9h) single-neutral-actions single-neutral…" at bounding box center [729, 339] width 96 height 41
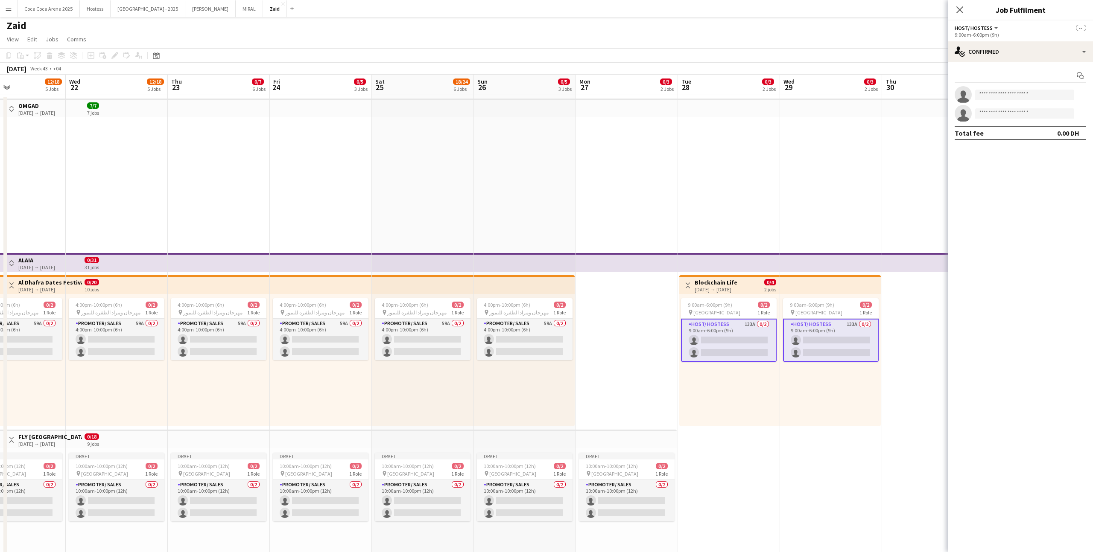
click at [1010, 41] on app-options-switcher "Host/ Hostess All roles Host/ Hostess -- 9:00am-6:00pm (9h)" at bounding box center [1020, 30] width 145 height 21
click at [1010, 44] on div "single-neutral-actions-check-2 Confirmed" at bounding box center [1020, 51] width 145 height 20
click at [1057, 105] on div "single-neutral-actions-heart Shortlist" at bounding box center [1048, 104] width 85 height 17
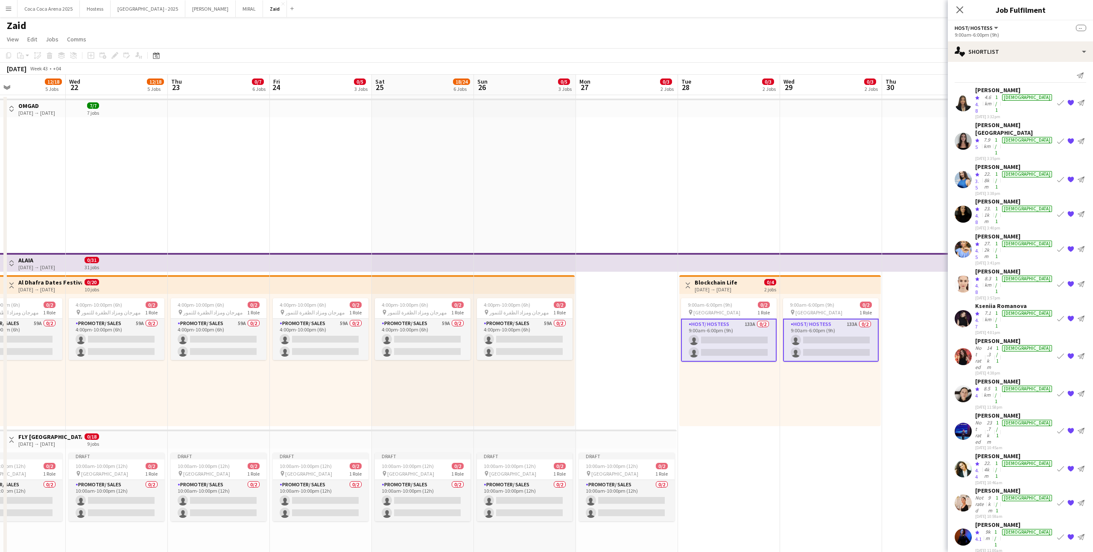
click at [1061, 428] on app-icon "Book crew" at bounding box center [1060, 431] width 7 height 7
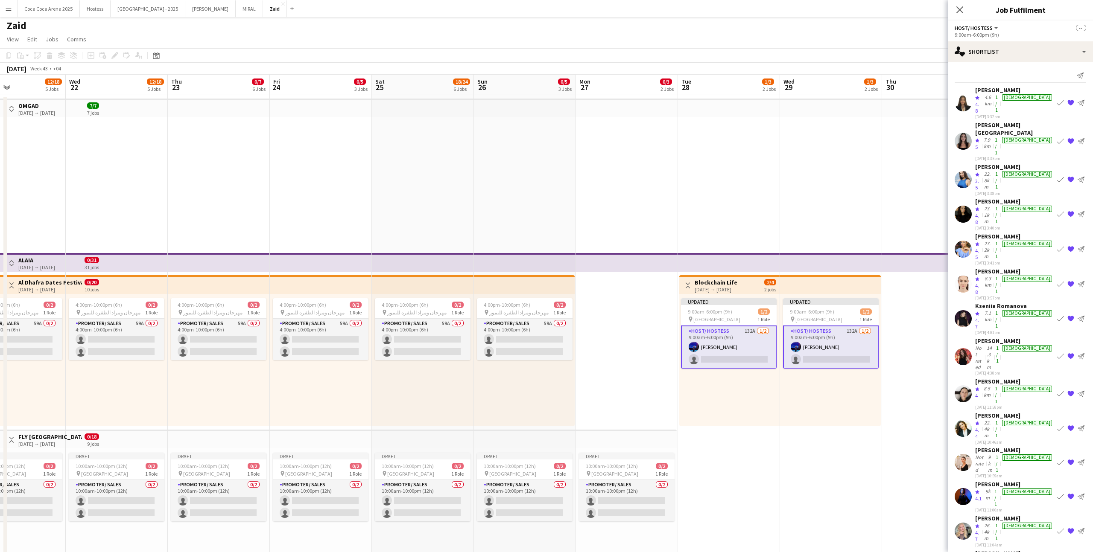
scroll to position [0, 0]
click at [1064, 99] on button "Book crew" at bounding box center [1060, 103] width 10 height 10
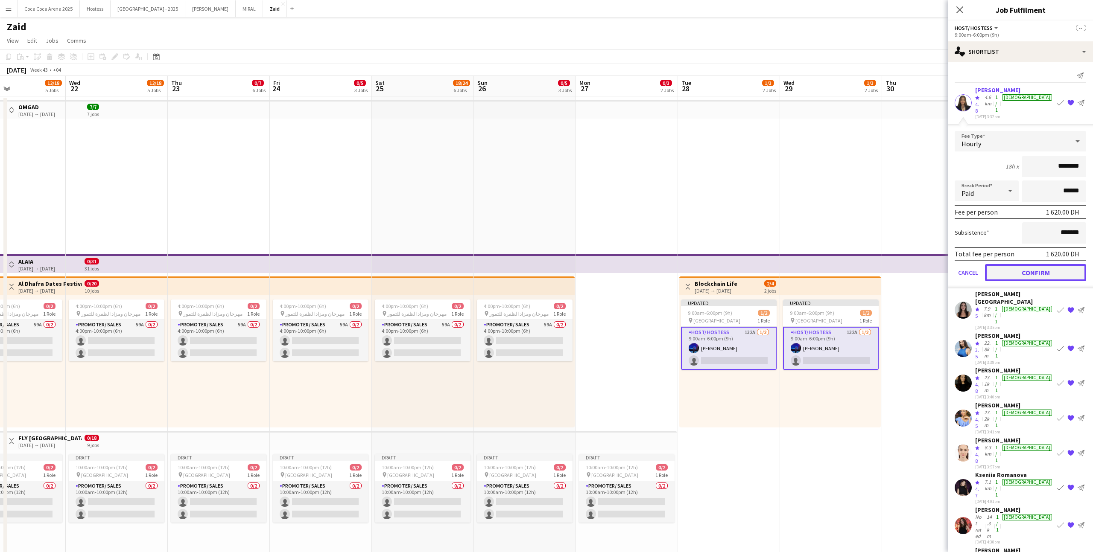
click at [1027, 268] on button "Confirm" at bounding box center [1035, 272] width 101 height 17
